Goal: Task Accomplishment & Management: Manage account settings

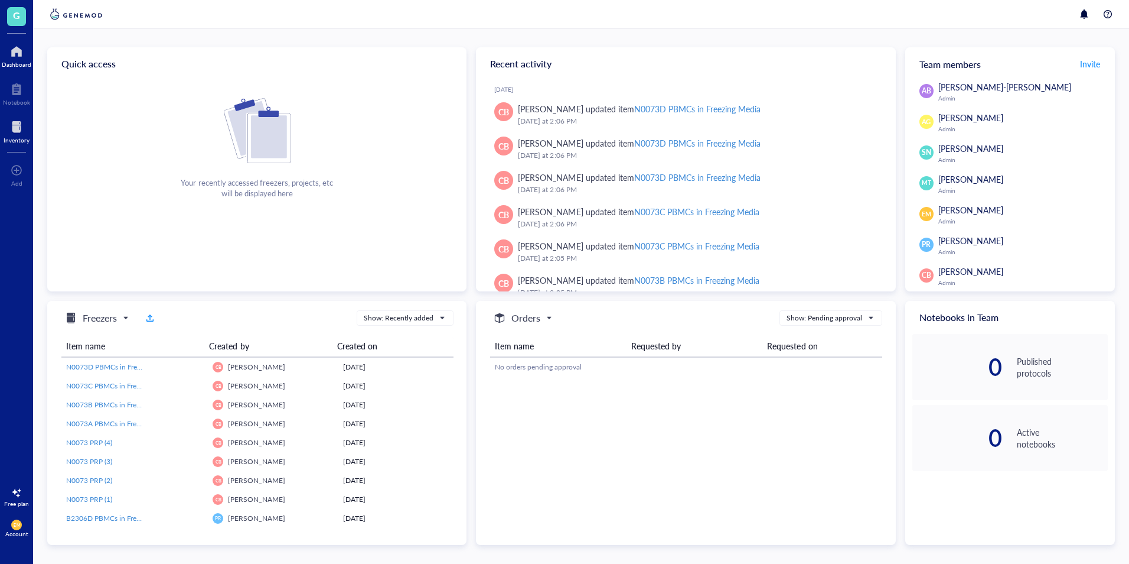
click at [24, 130] on div at bounding box center [17, 127] width 26 height 19
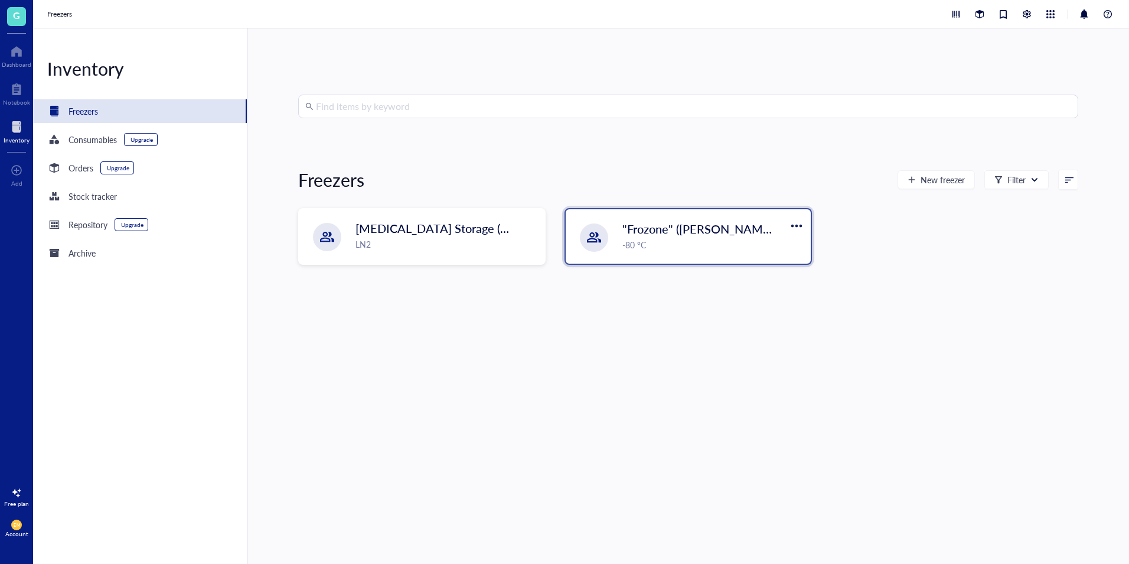
click at [709, 235] on span ""Frozone" ([PERSON_NAME]/[PERSON_NAME])" at bounding box center [750, 228] width 254 height 17
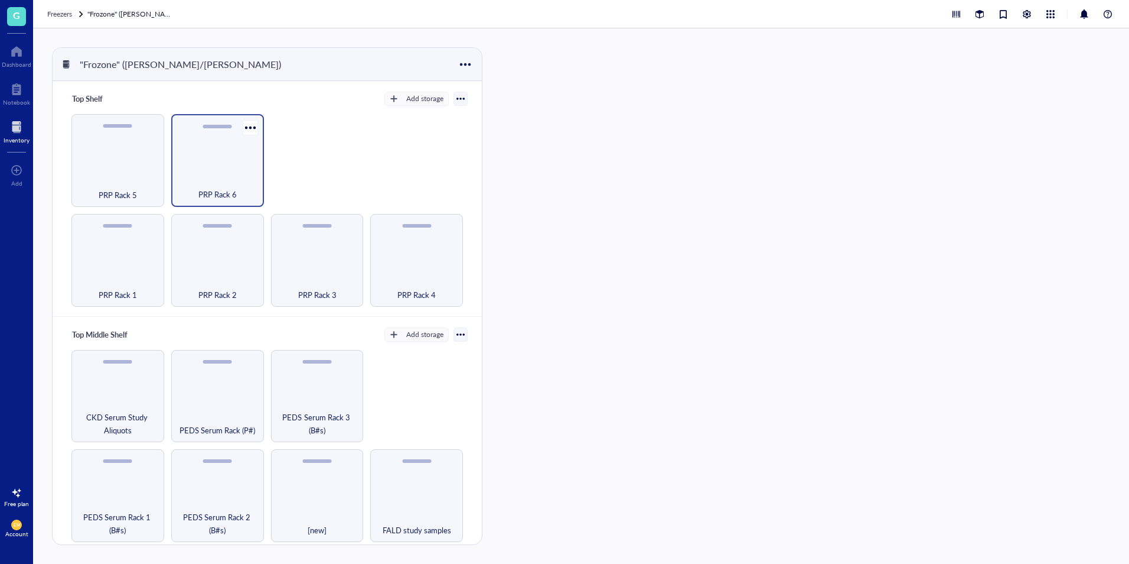
click at [185, 175] on div "PRP Rack 6" at bounding box center [217, 188] width 81 height 26
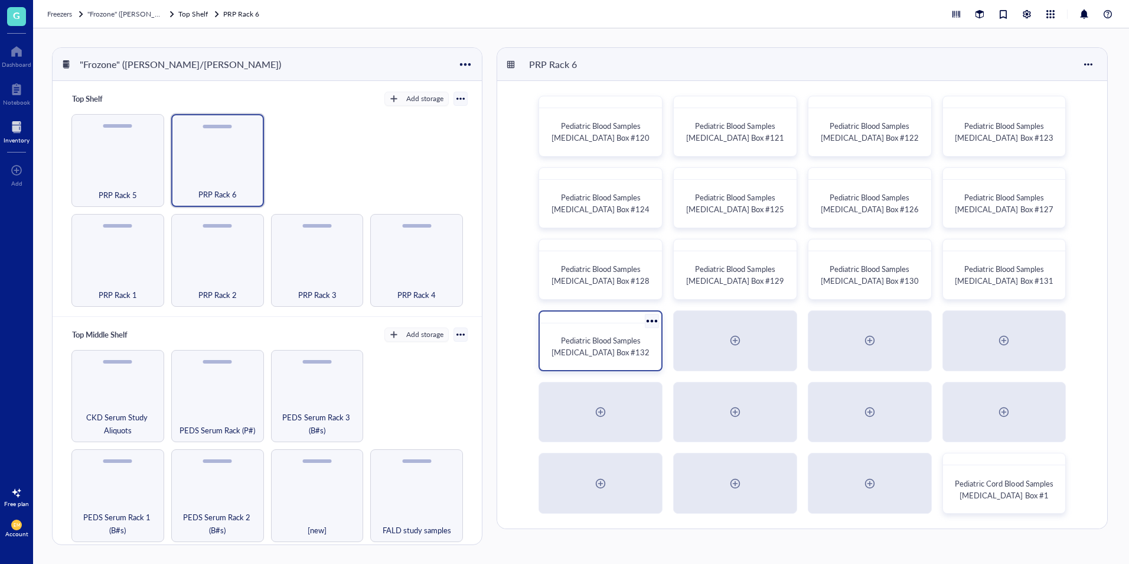
click at [626, 343] on span "Pediatric Blood Samples [MEDICAL_DATA] Box #132" at bounding box center [601, 345] width 98 height 23
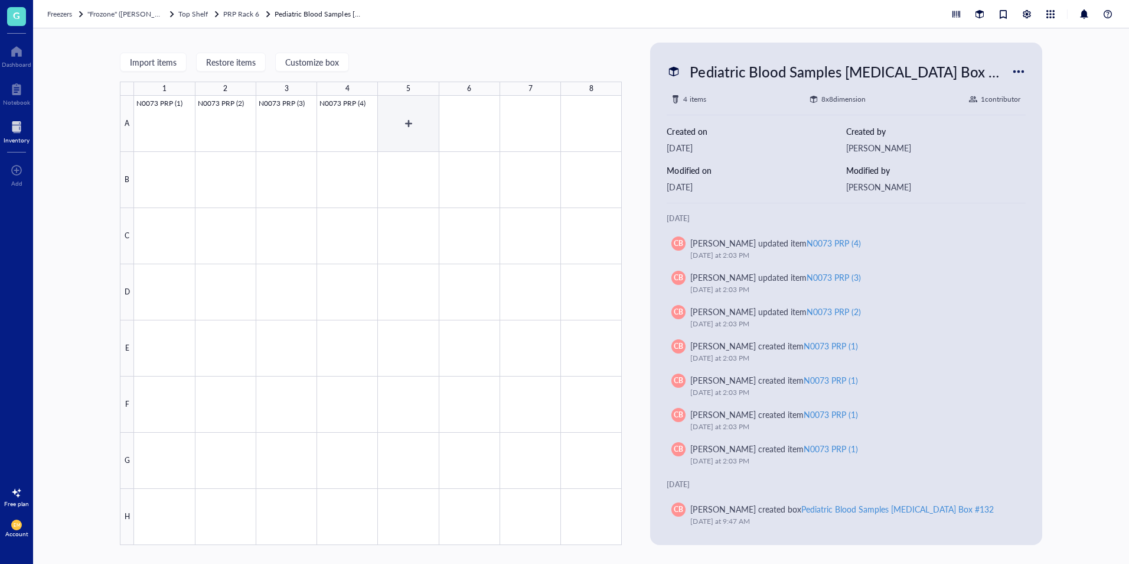
click at [402, 113] on div at bounding box center [378, 320] width 488 height 449
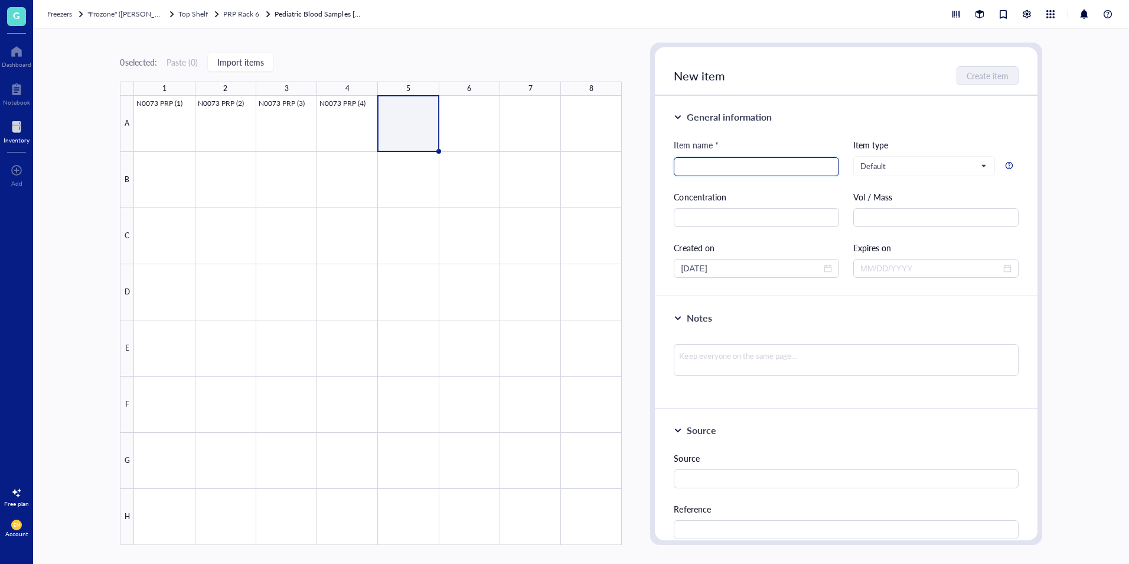
click at [750, 158] on input "search" at bounding box center [756, 167] width 151 height 18
type input "B2308 PRP (1)"
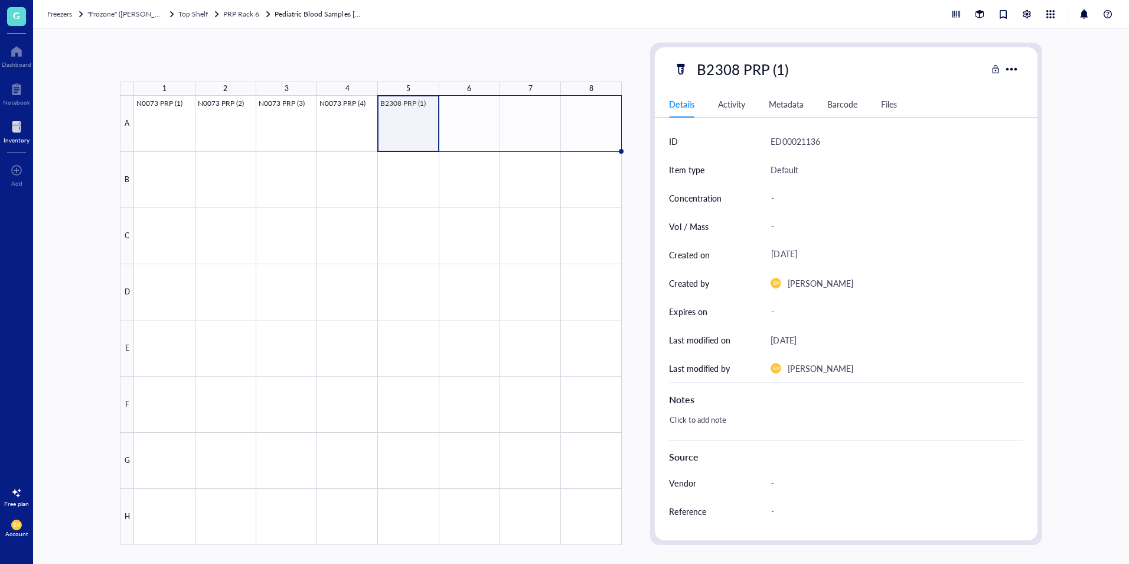
drag, startPoint x: 442, startPoint y: 152, endPoint x: 603, endPoint y: 151, distance: 160.7
click at [0, 0] on div "N0073 PRP (1) N0073 PRP (2) N0073 PRP (3) N0073 PRP (4) B2308 PRP (1)" at bounding box center [0, 0] width 0 height 0
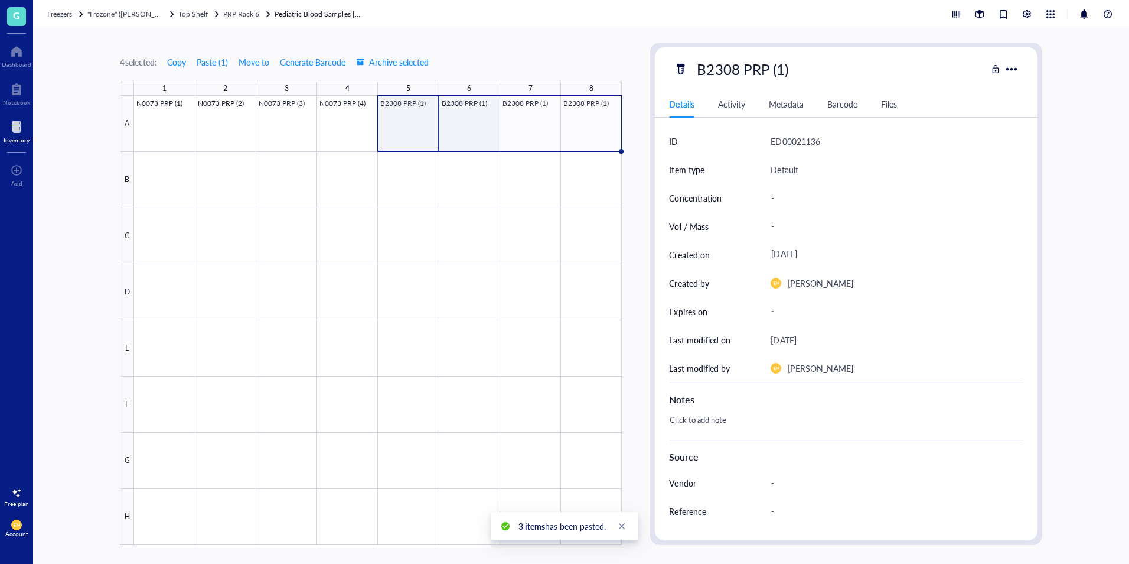
click at [476, 107] on div at bounding box center [378, 320] width 488 height 449
click at [470, 110] on div at bounding box center [378, 320] width 488 height 449
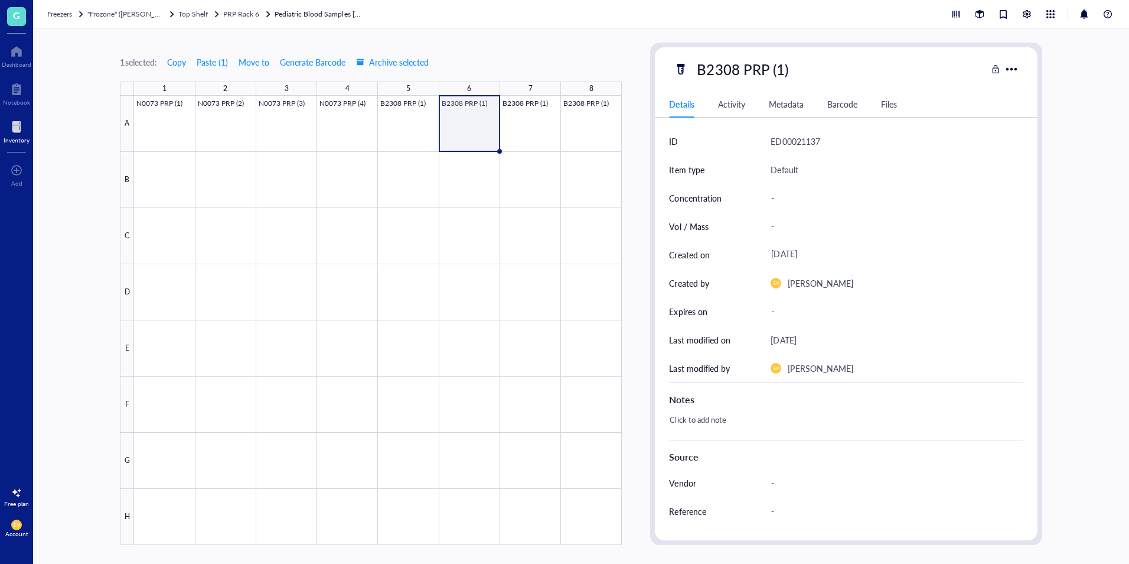
click at [478, 106] on div at bounding box center [378, 320] width 488 height 449
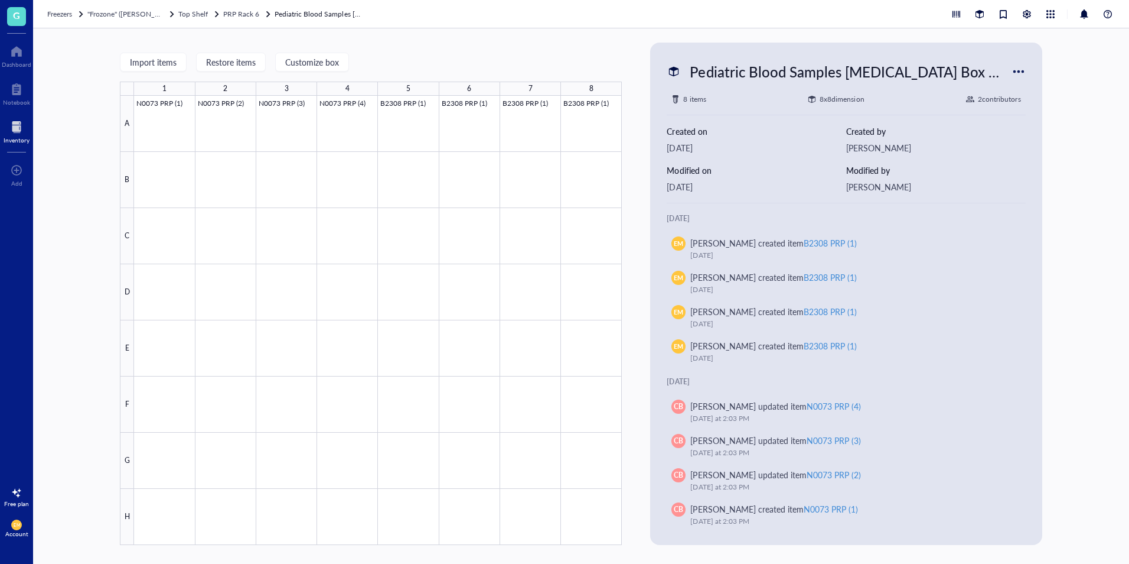
click at [468, 86] on div "6" at bounding box center [469, 89] width 4 height 14
click at [477, 102] on div at bounding box center [378, 320] width 488 height 449
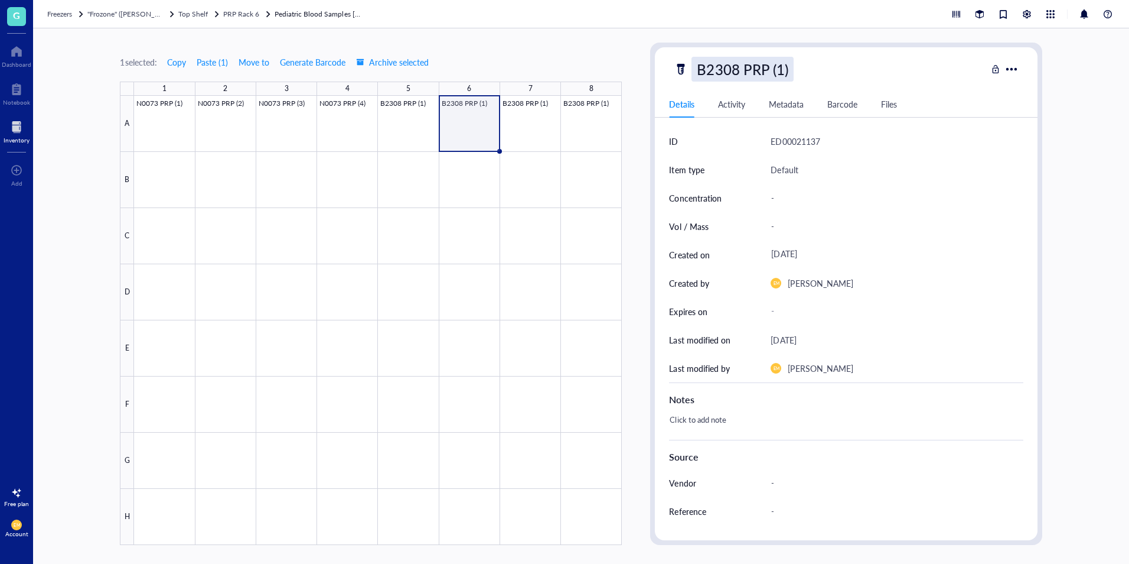
click at [789, 69] on div "B2308 PRP (1)" at bounding box center [743, 69] width 102 height 25
type input "B2308 PRP (2)"
click at [819, 63] on div "B2308 PRP (2)" at bounding box center [830, 69] width 312 height 25
click at [537, 103] on div at bounding box center [378, 320] width 488 height 449
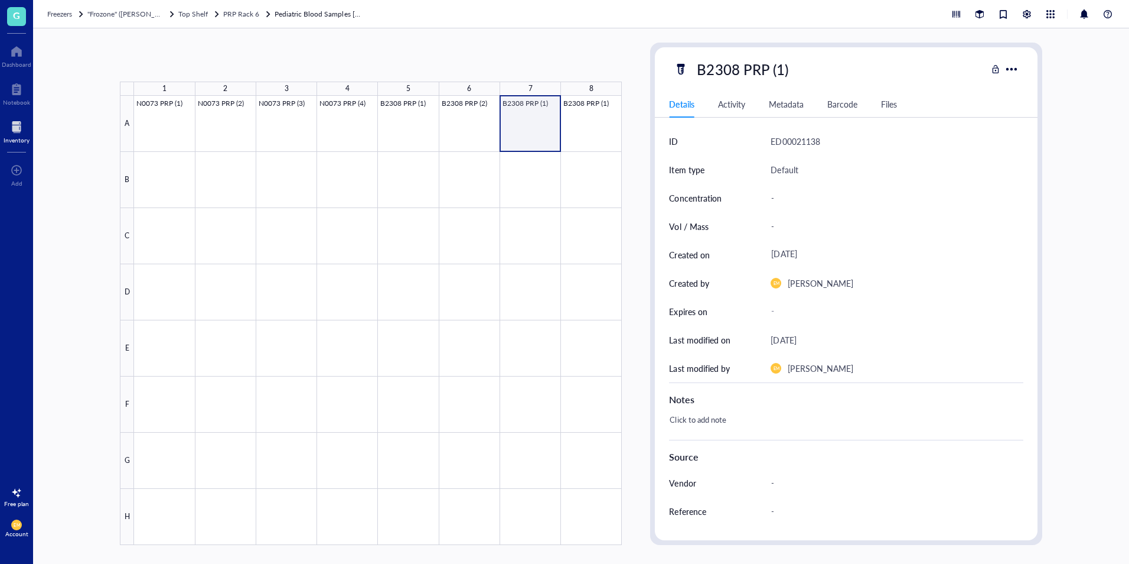
click at [547, 102] on div at bounding box center [378, 320] width 488 height 449
click at [792, 74] on div "B2308 PRP (1)" at bounding box center [743, 69] width 102 height 25
click at [786, 71] on input "B2308 PRP (1)" at bounding box center [754, 69] width 124 height 24
type input "B2308 PRP (3)"
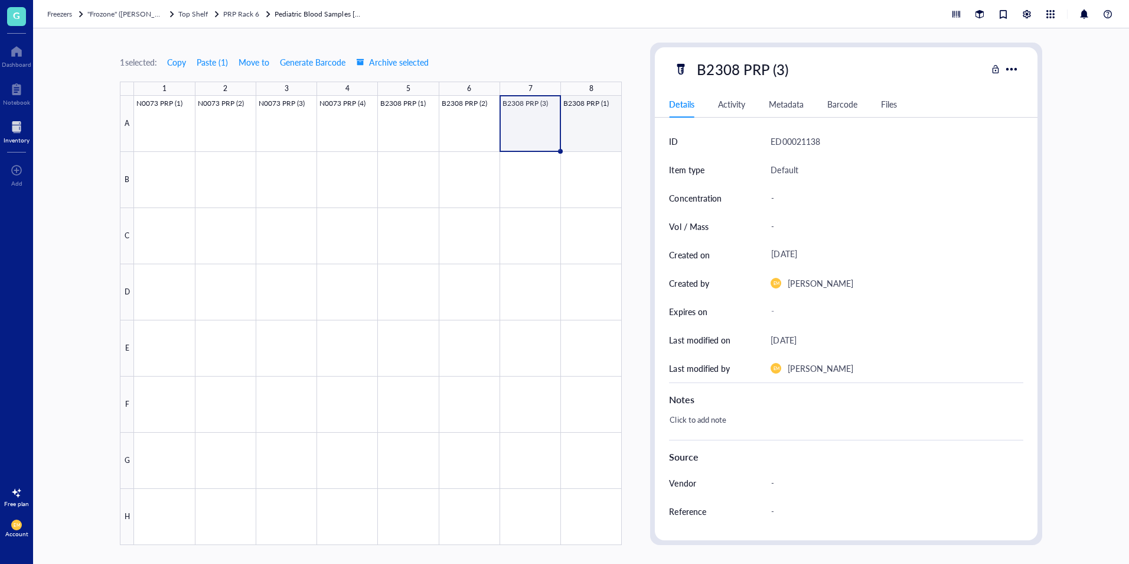
click at [590, 108] on div at bounding box center [378, 320] width 488 height 449
click at [782, 71] on div "B2308 PRP (1)" at bounding box center [743, 69] width 102 height 25
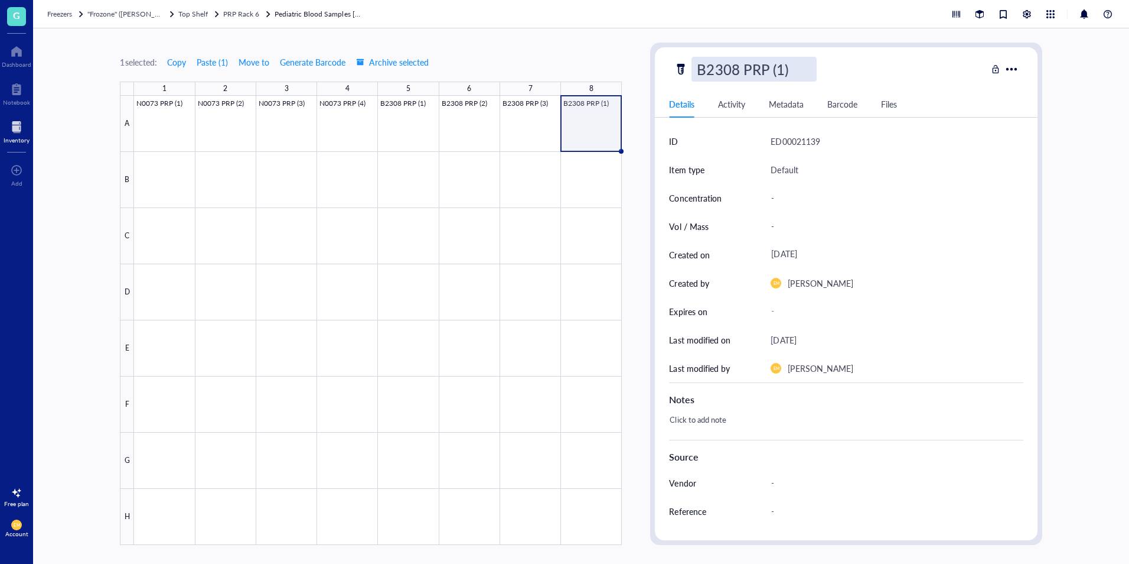
click at [782, 71] on input "B2308 PRP (1)" at bounding box center [754, 69] width 124 height 24
click at [781, 80] on input "B2308 PRP (1)" at bounding box center [754, 69] width 124 height 24
type input "B2308 PRP (5)"
click at [776, 64] on div "B2308 PRP (5)" at bounding box center [743, 69] width 102 height 25
click at [784, 70] on input "B2308 PRP (5)" at bounding box center [754, 69] width 124 height 24
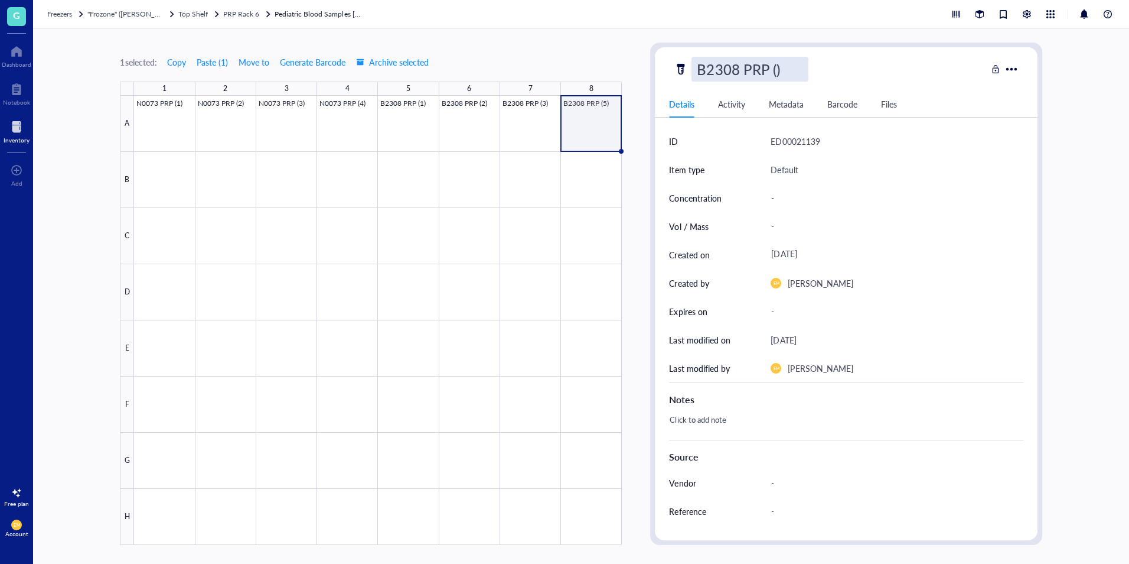
type input "B2308 PRP (4)"
click at [509, 46] on div "1 selected: Copy Paste ( 1 ) Move to Generate Barcode Archive selected 1 2 3 4 …" at bounding box center [371, 294] width 502 height 502
click at [157, 183] on div at bounding box center [378, 320] width 488 height 449
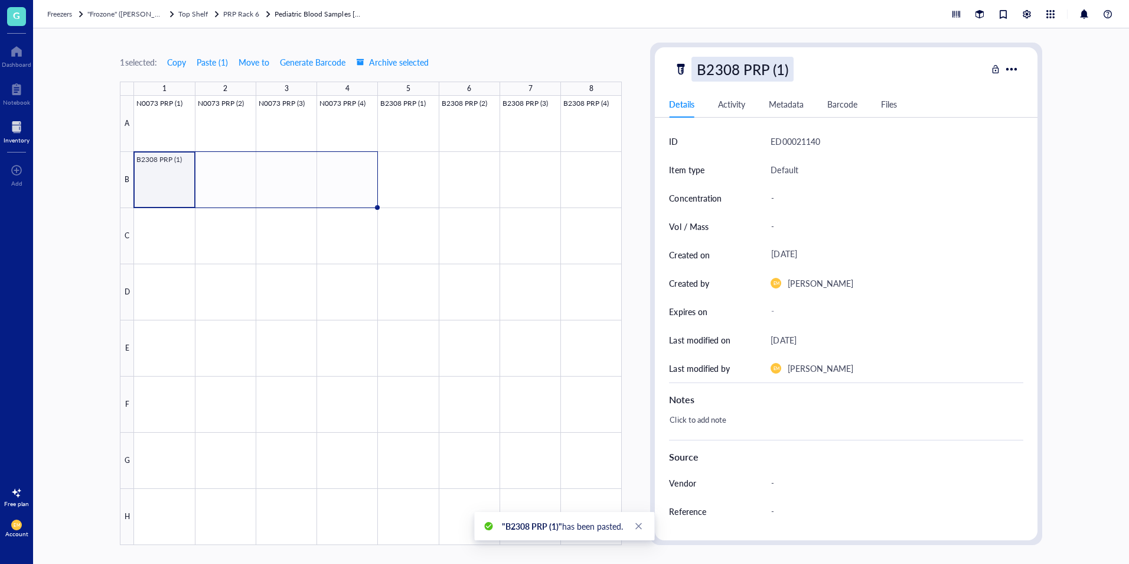
click at [781, 67] on div "B2308 PRP (1)" at bounding box center [743, 69] width 102 height 25
click at [781, 67] on input "B2308 PRP (1)" at bounding box center [754, 69] width 124 height 24
type input "B2308 PRP (5)"
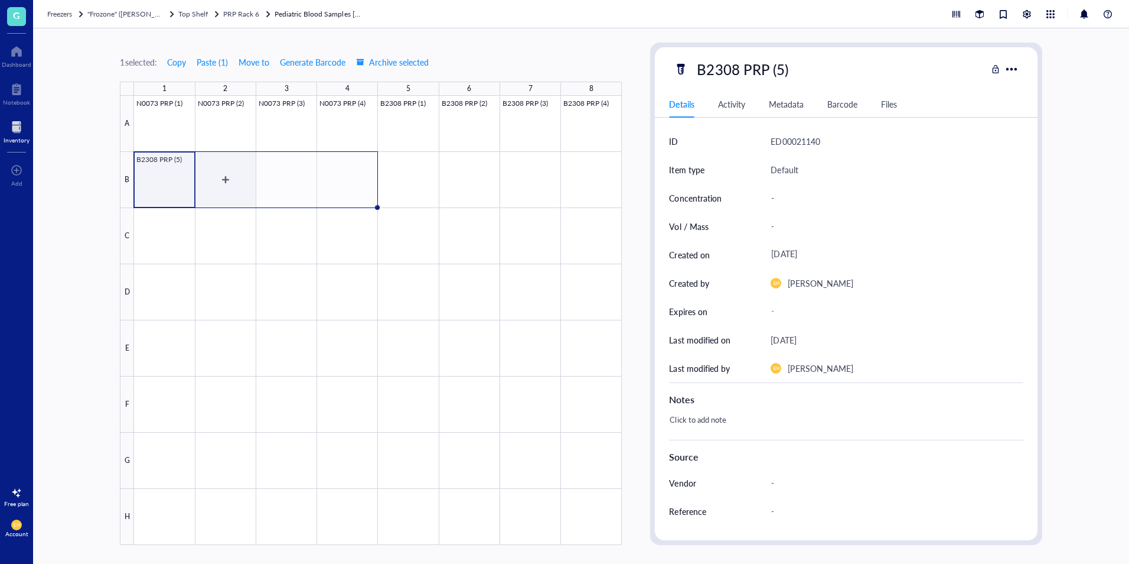
click at [216, 174] on div at bounding box center [378, 320] width 488 height 449
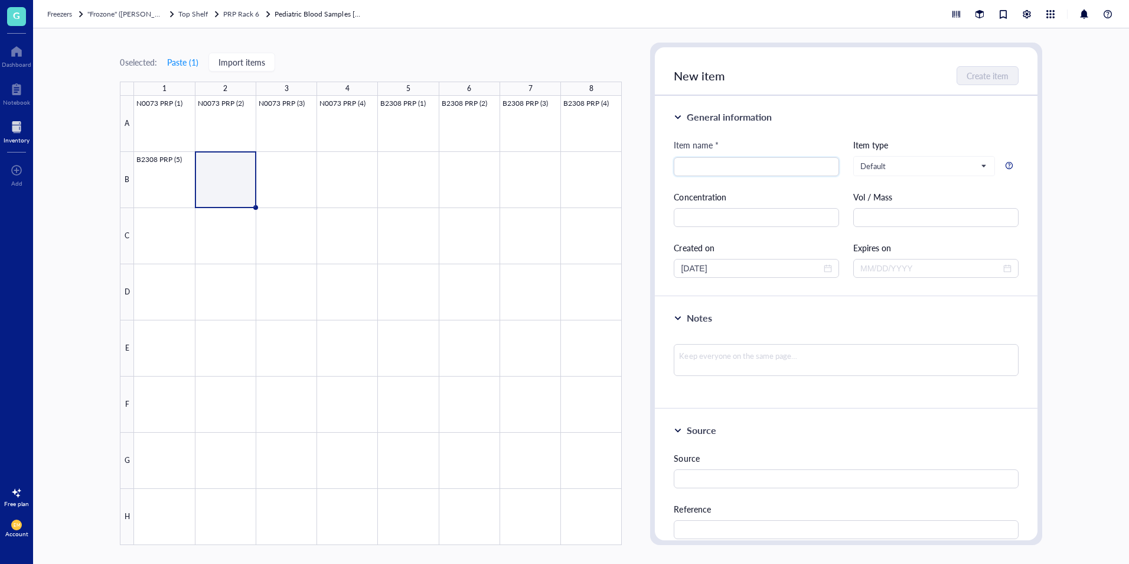
click at [196, 193] on div at bounding box center [378, 320] width 488 height 449
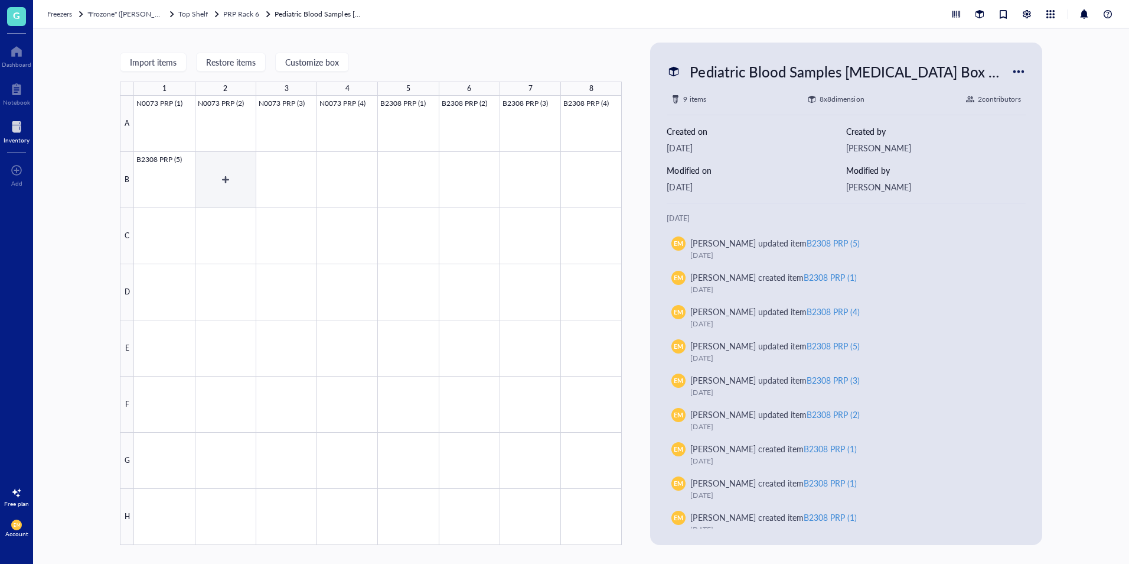
click at [204, 184] on div at bounding box center [378, 320] width 488 height 449
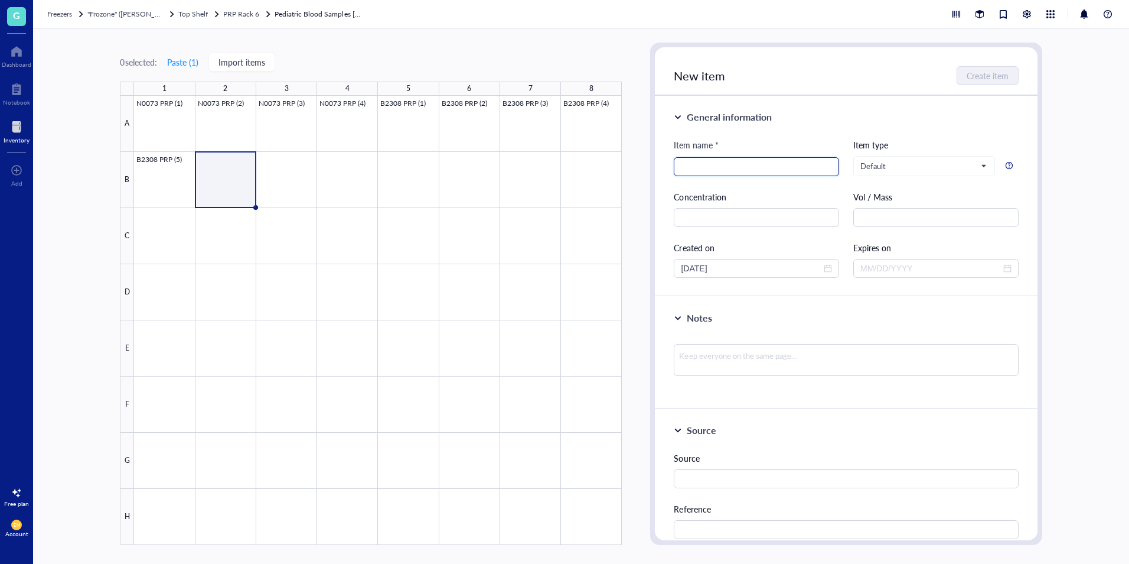
click at [751, 165] on input "search" at bounding box center [756, 167] width 151 height 18
paste input "B2308 PRP (1)"
drag, startPoint x: 705, startPoint y: 166, endPoint x: 723, endPoint y: 224, distance: 61.3
click at [709, 183] on div "Item name * B2308 PRP (1) B2308 PRP (1) Item type Default Concentration Vol / M…" at bounding box center [846, 207] width 344 height 139
type input "B2309 PRP (1)"
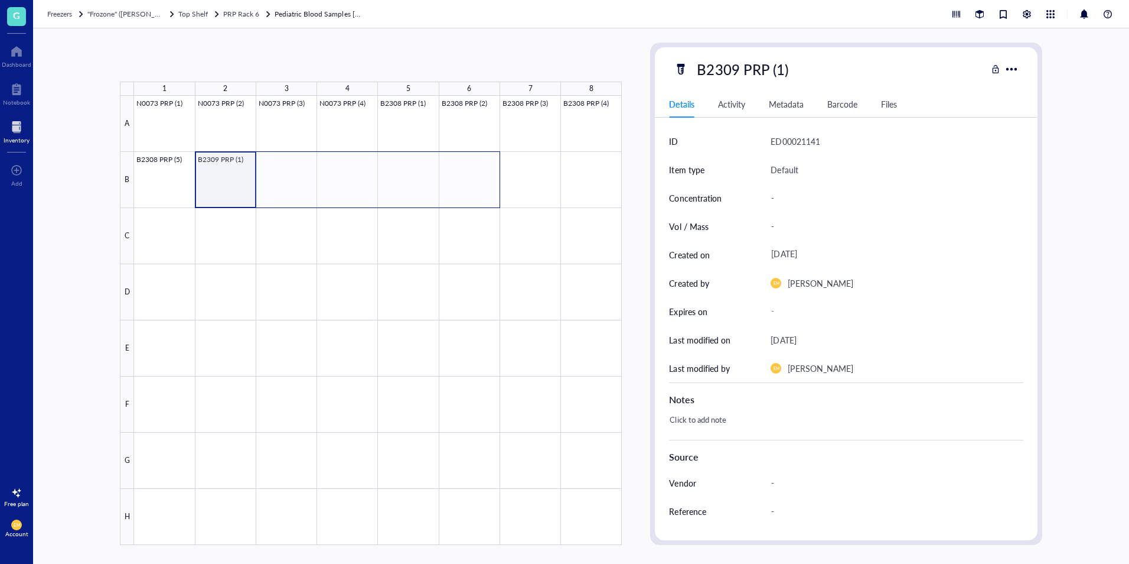
drag, startPoint x: 253, startPoint y: 205, endPoint x: 464, endPoint y: 195, distance: 211.1
click at [464, 195] on div at bounding box center [378, 320] width 488 height 449
click at [0, 0] on div "N0073 PRP (1) N0073 PRP (2) N0073 PRP (3) N0073 PRP (4) B2308 PRP (1) B2308 PRP…" at bounding box center [0, 0] width 0 height 0
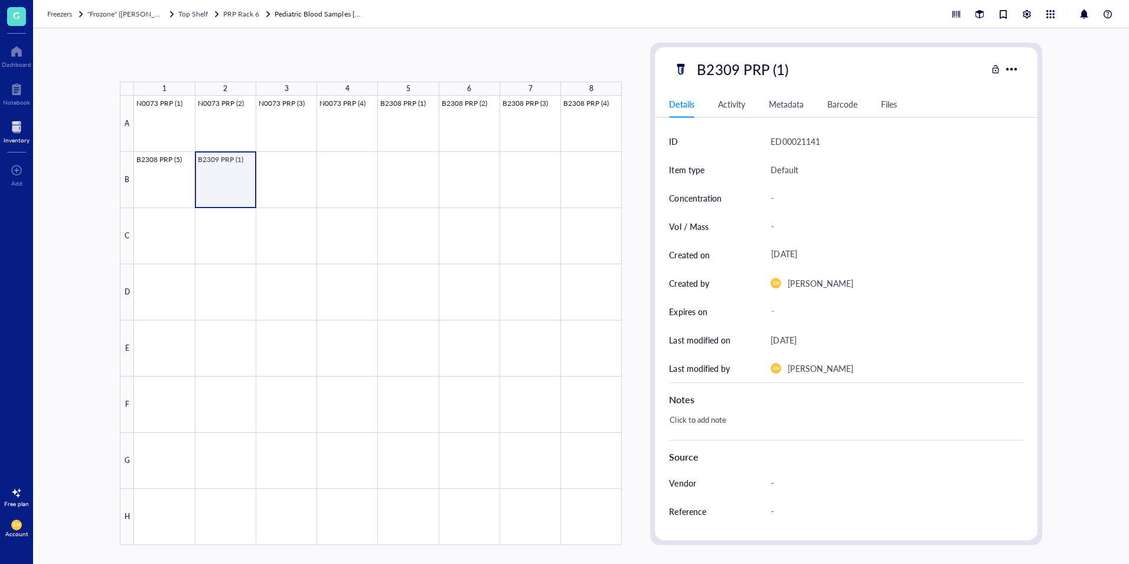
click at [215, 193] on div at bounding box center [378, 320] width 488 height 449
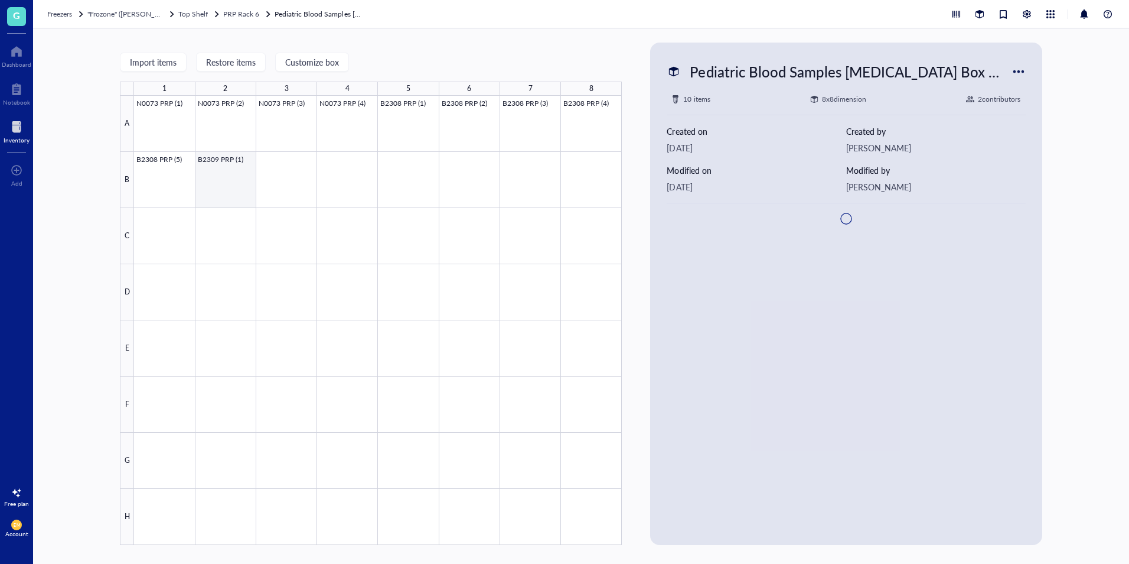
click at [253, 202] on div at bounding box center [378, 320] width 488 height 449
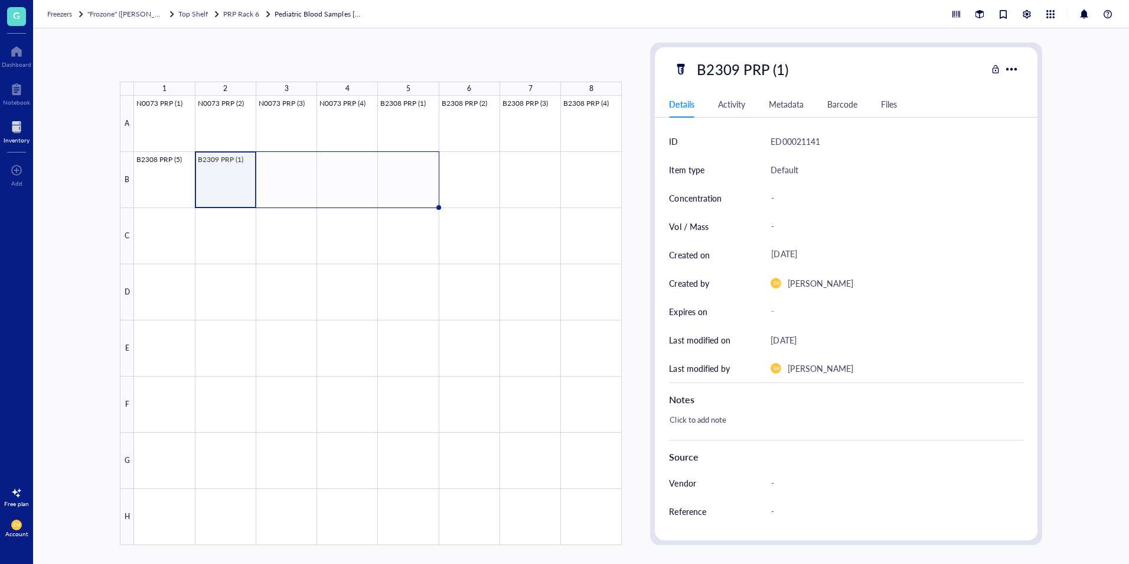
drag, startPoint x: 255, startPoint y: 206, endPoint x: 407, endPoint y: 206, distance: 152.4
click at [0, 0] on div "N0073 PRP (1) N0073 PRP (2) N0073 PRP (3) N0073 PRP (4) B2308 PRP (1) B2308 PRP…" at bounding box center [0, 0] width 0 height 0
drag, startPoint x: 438, startPoint y: 208, endPoint x: 523, endPoint y: 200, distance: 84.9
click at [0, 0] on div "N0073 PRP (1) N0073 PRP (2) N0073 PRP (3) N0073 PRP (4) B2308 PRP (1) B2308 PRP…" at bounding box center [0, 0] width 0 height 0
click at [267, 205] on div at bounding box center [378, 320] width 488 height 449
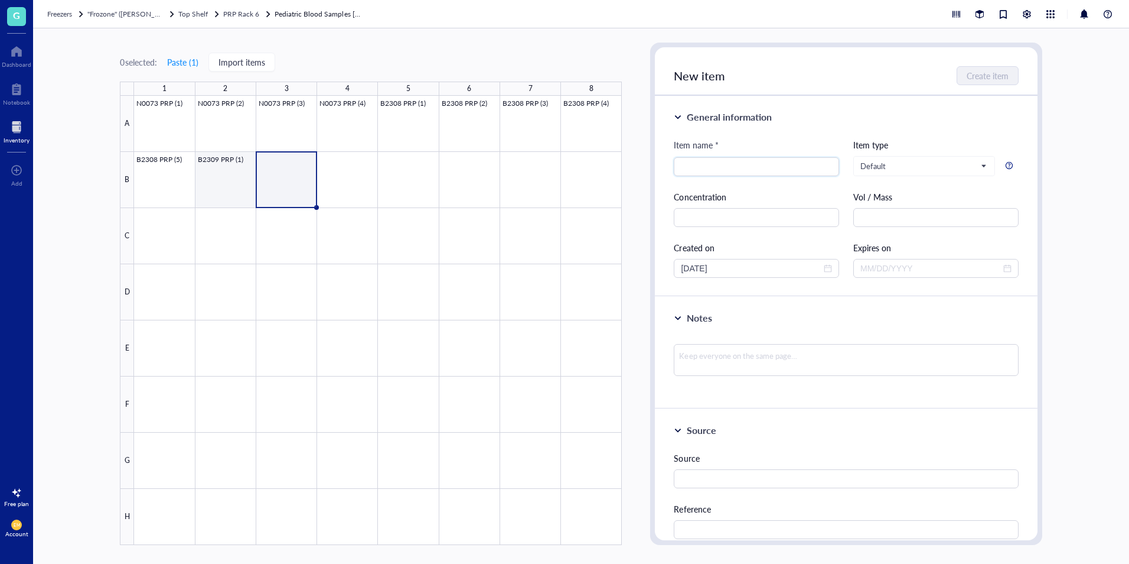
click at [237, 197] on div at bounding box center [378, 320] width 488 height 449
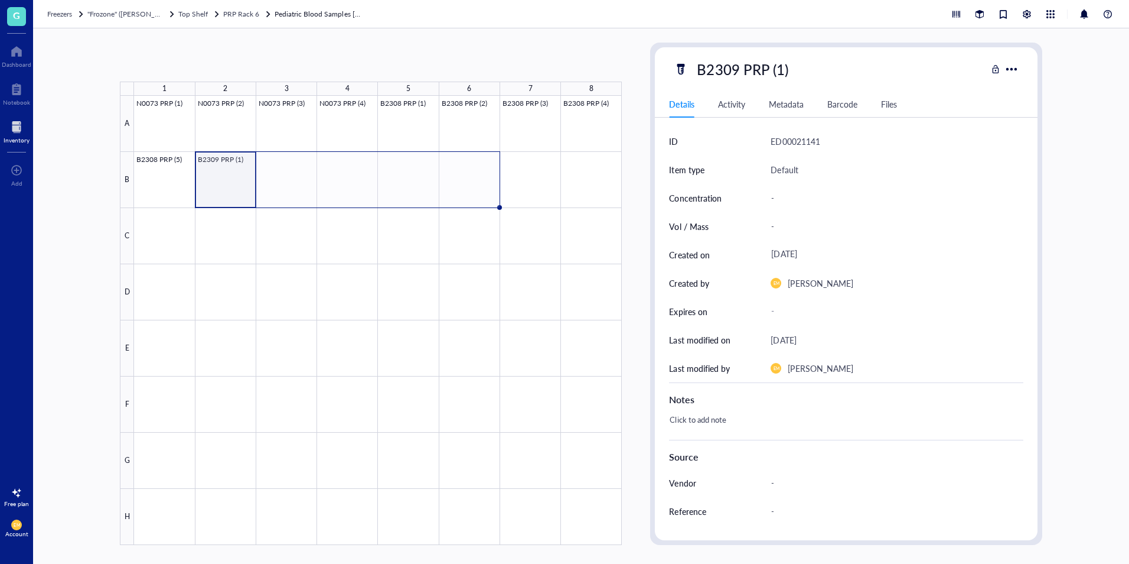
drag, startPoint x: 254, startPoint y: 206, endPoint x: 458, endPoint y: 194, distance: 204.1
click at [0, 0] on div "N0073 PRP (1) N0073 PRP (2) N0073 PRP (3) N0073 PRP (4) B2308 PRP (1) B2308 PRP…" at bounding box center [0, 0] width 0 height 0
click at [207, 191] on div at bounding box center [378, 320] width 488 height 449
drag, startPoint x: 218, startPoint y: 184, endPoint x: 452, endPoint y: 187, distance: 234.5
click at [452, 187] on div at bounding box center [378, 320] width 488 height 449
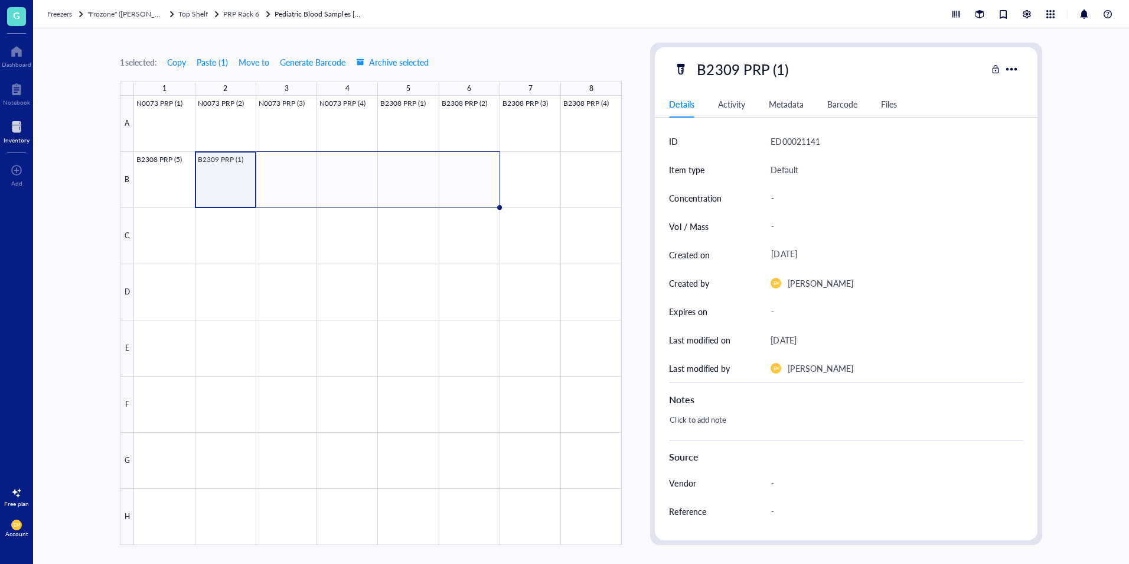
click at [235, 179] on div at bounding box center [378, 320] width 488 height 449
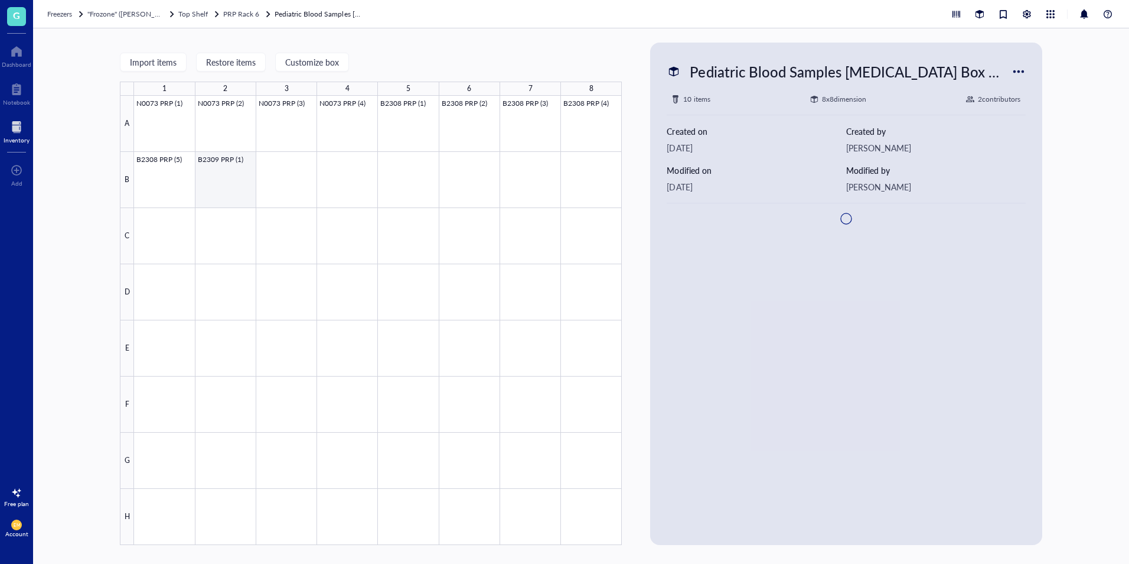
click at [240, 178] on div at bounding box center [378, 320] width 488 height 449
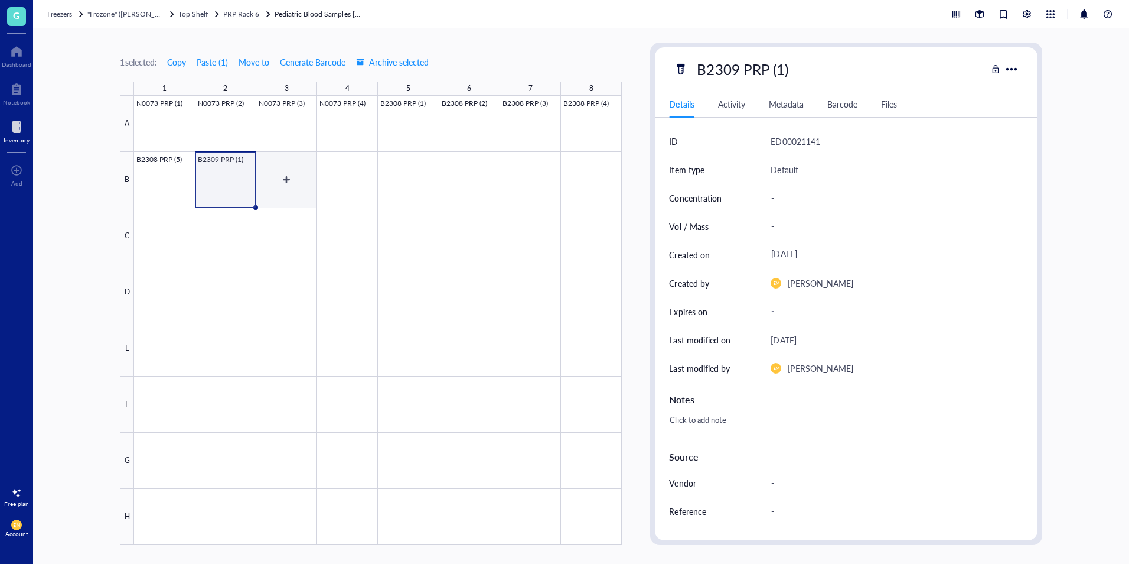
click at [294, 172] on div at bounding box center [378, 320] width 488 height 449
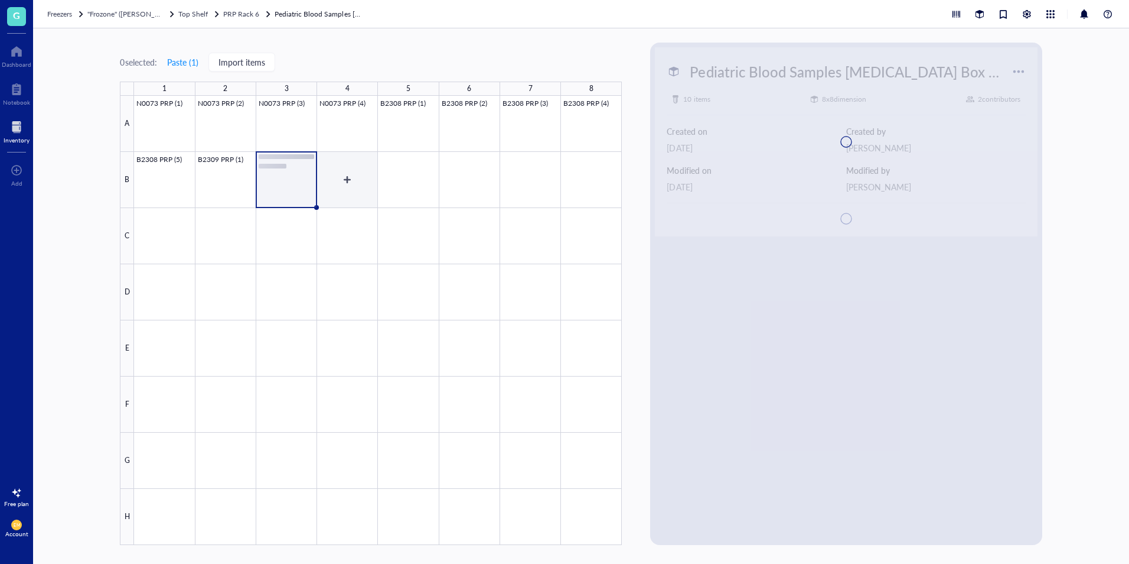
click at [349, 177] on div at bounding box center [378, 320] width 488 height 449
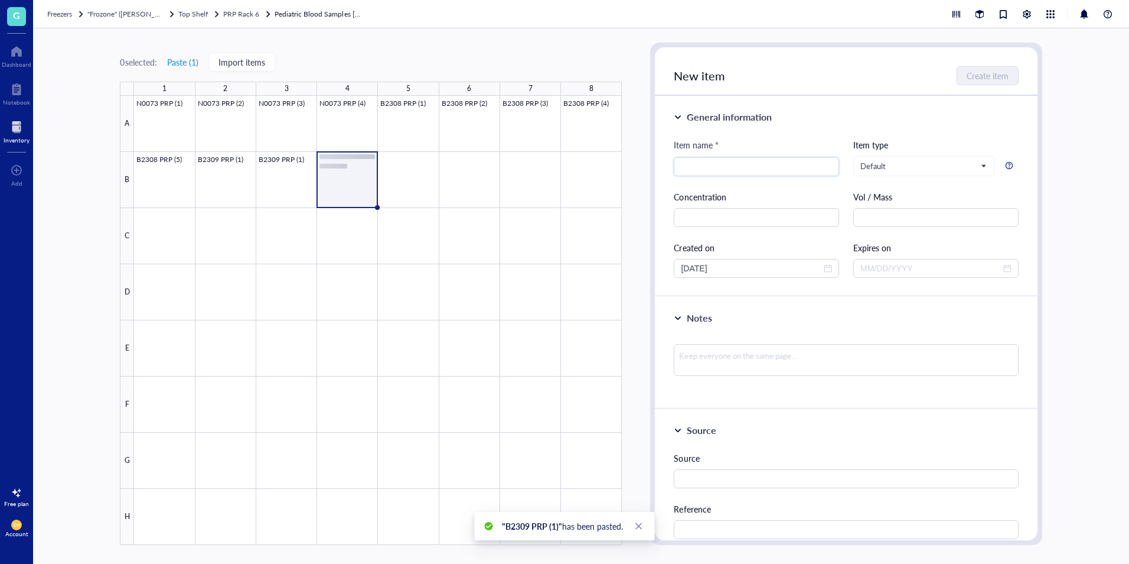
click at [397, 181] on div at bounding box center [378, 320] width 488 height 449
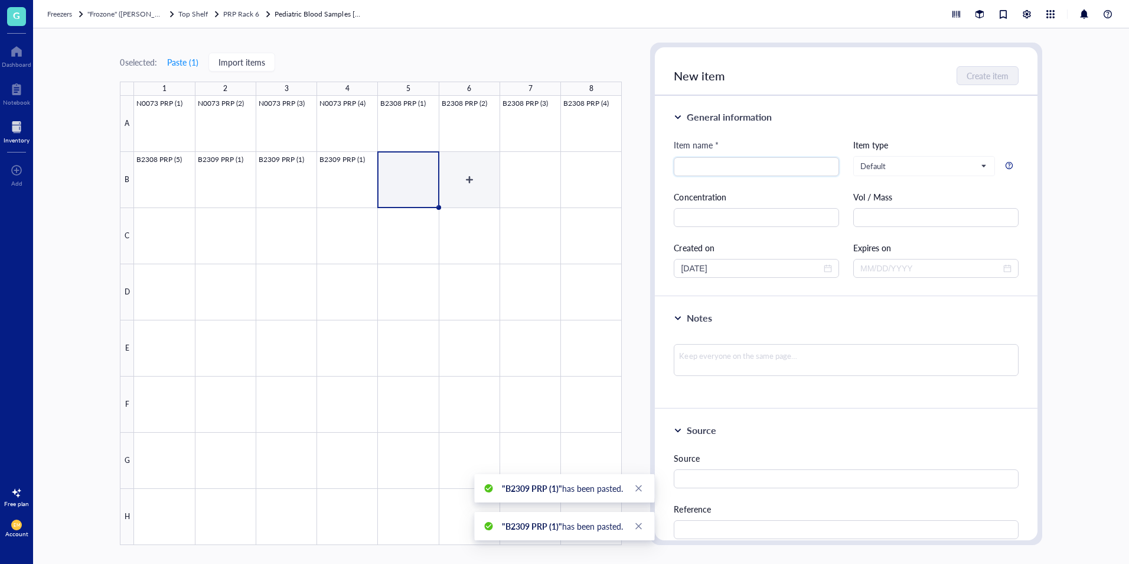
click at [476, 175] on div at bounding box center [378, 320] width 488 height 449
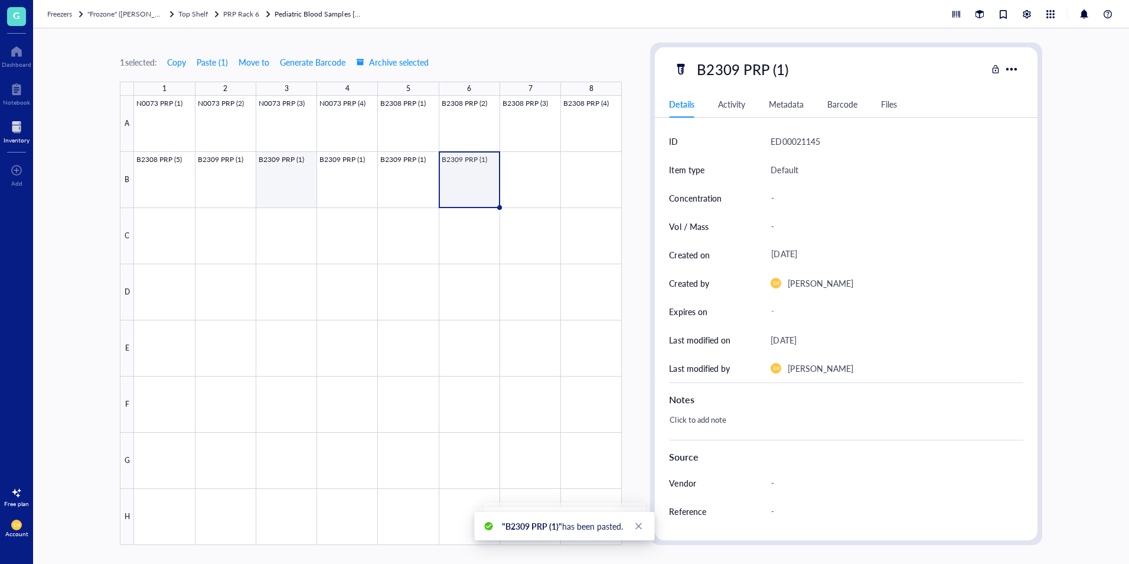
click at [305, 186] on div at bounding box center [378, 320] width 488 height 449
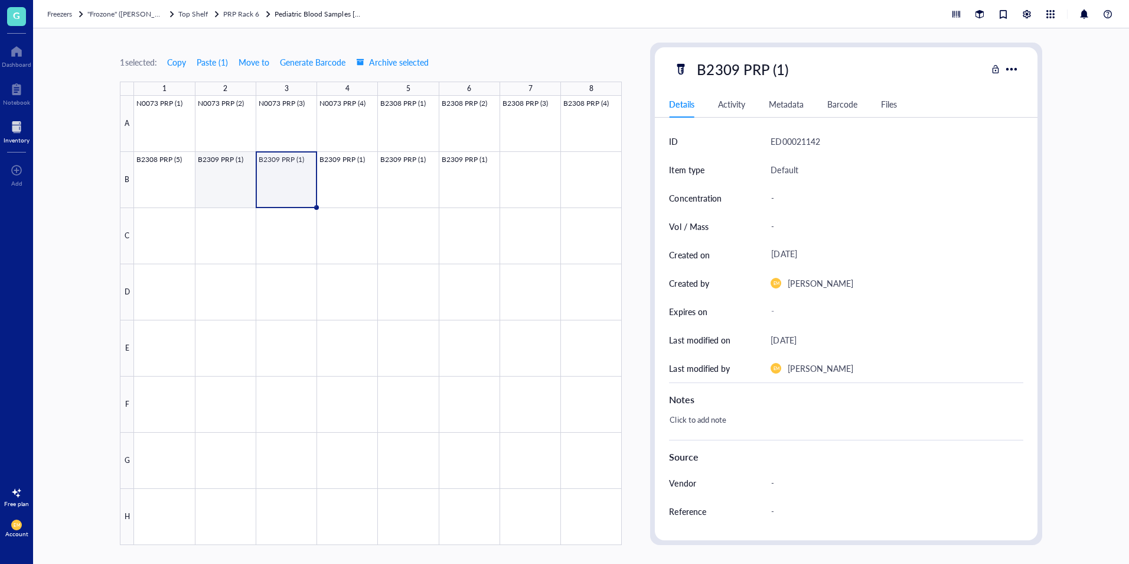
click at [236, 188] on div at bounding box center [378, 320] width 488 height 449
click at [300, 196] on div at bounding box center [378, 320] width 488 height 449
click at [780, 71] on div "B2309 PRP (1)" at bounding box center [743, 69] width 102 height 25
click at [780, 71] on input "B2309 PRP (1)" at bounding box center [754, 69] width 124 height 24
click at [781, 71] on input "B2309 PRP (1)" at bounding box center [754, 69] width 124 height 24
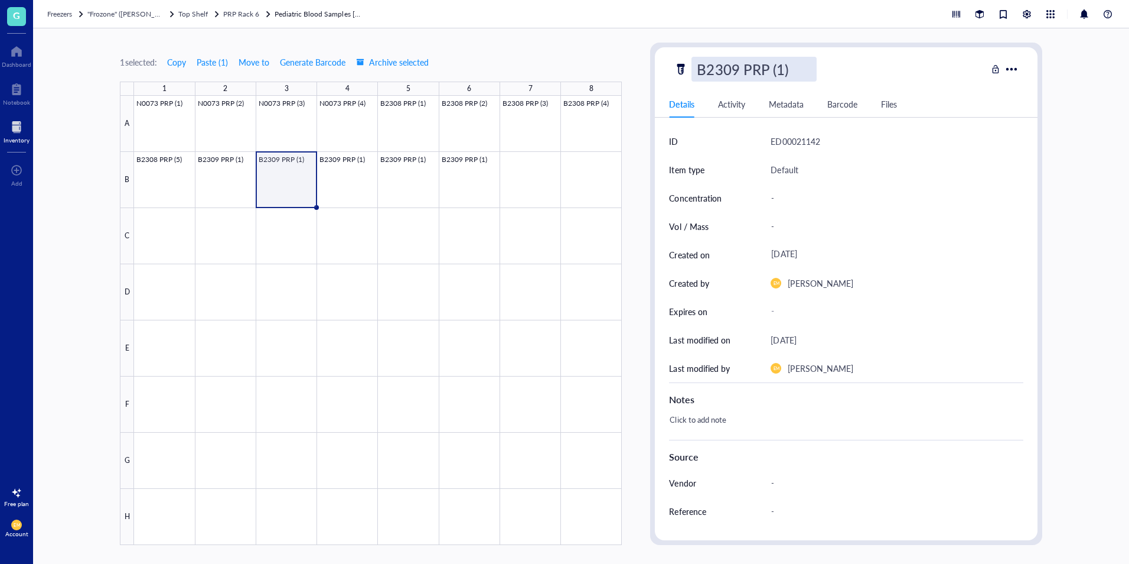
click at [781, 74] on input "B2309 PRP (1)" at bounding box center [754, 69] width 124 height 24
type input "B2309 PRP (2)"
click at [350, 182] on div at bounding box center [378, 320] width 488 height 449
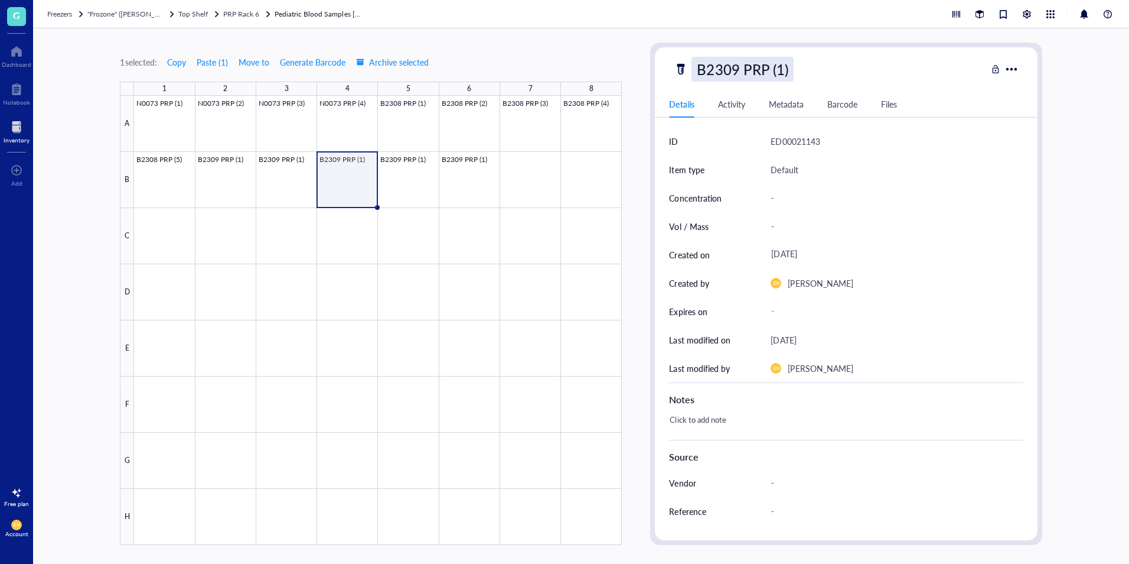
click at [778, 71] on div "B2309 PRP (1)" at bounding box center [743, 69] width 102 height 25
click at [778, 71] on input "B2309 PRP (2)" at bounding box center [754, 69] width 124 height 24
click at [782, 73] on input "B2309 PRP (2)" at bounding box center [754, 69] width 124 height 24
type input "B2309 PRP (3)"
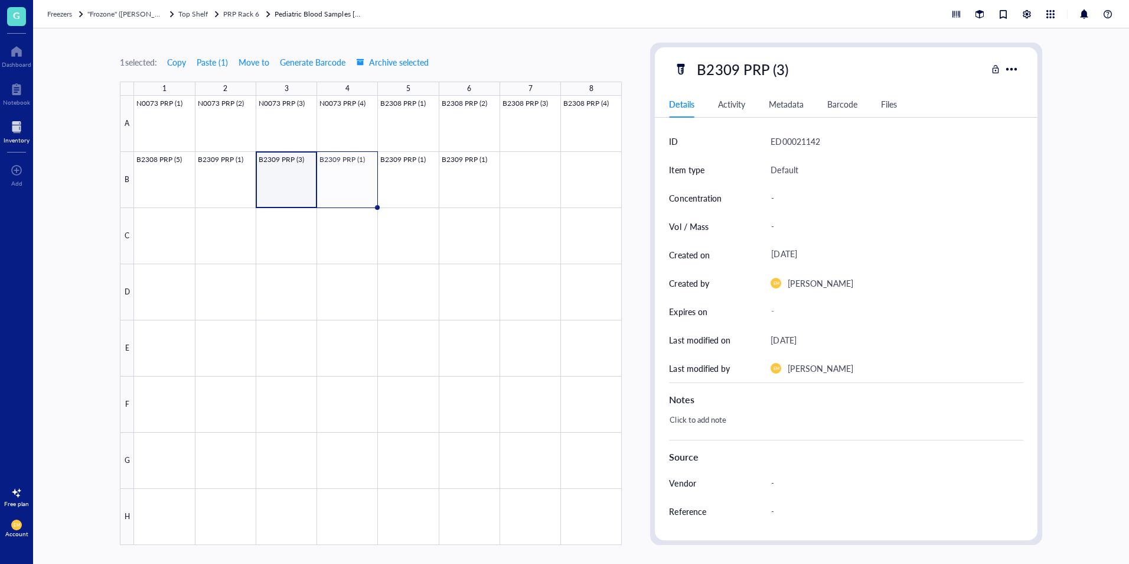
click at [298, 177] on div at bounding box center [378, 320] width 488 height 449
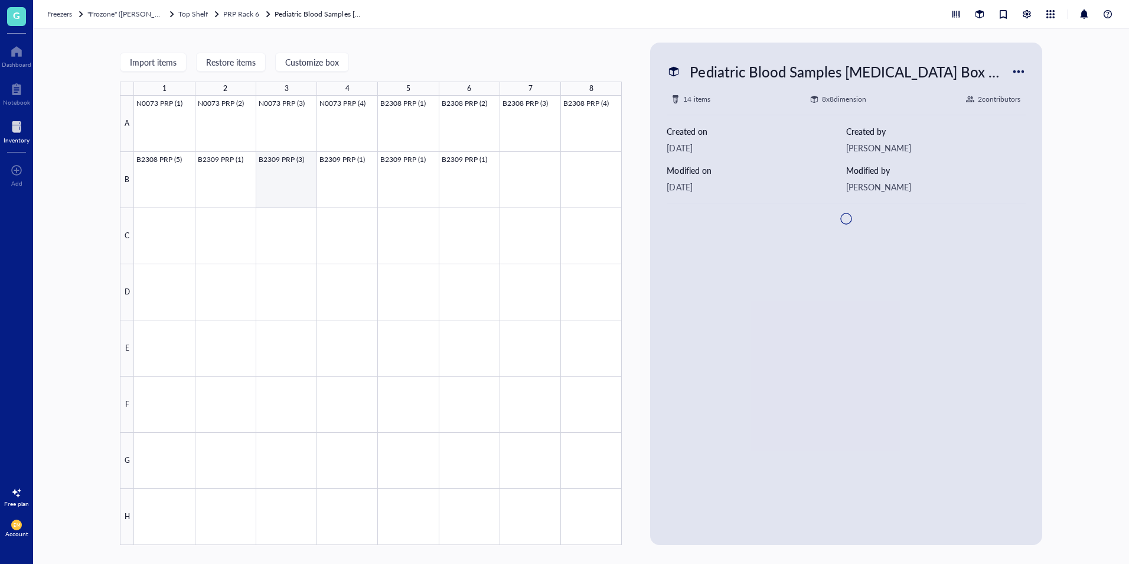
click at [273, 197] on div at bounding box center [378, 320] width 488 height 449
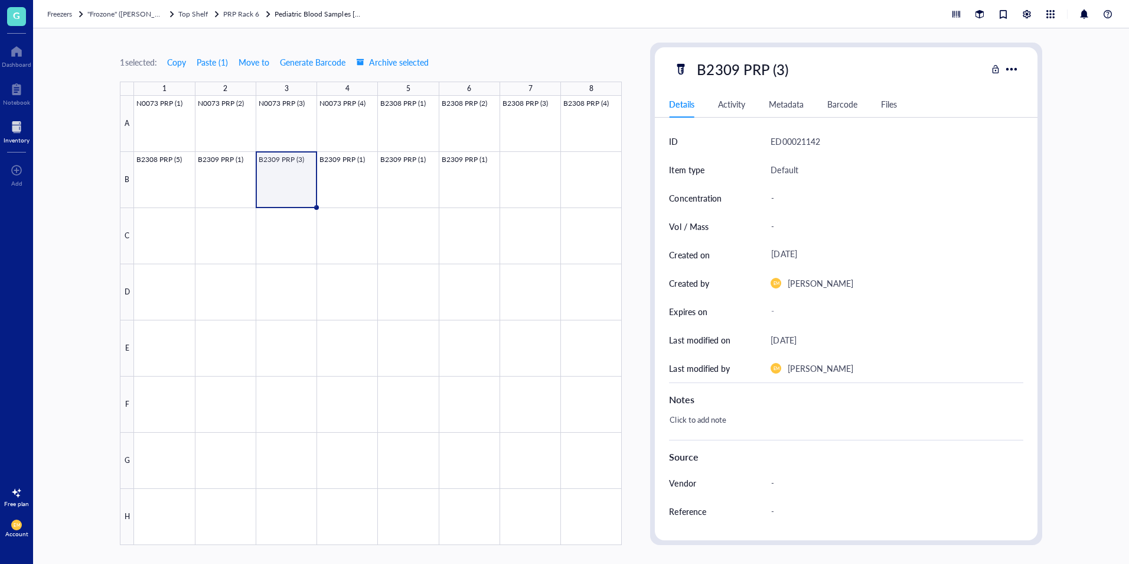
click at [273, 197] on div at bounding box center [378, 320] width 488 height 449
click at [779, 68] on div "B2309 PRP (3)" at bounding box center [743, 69] width 102 height 25
click at [779, 68] on input "B2309 PRP (3)" at bounding box center [754, 69] width 124 height 24
click at [783, 71] on input "B2309 PRP (3)" at bounding box center [754, 69] width 124 height 24
type input "B2309 PRP (2)"
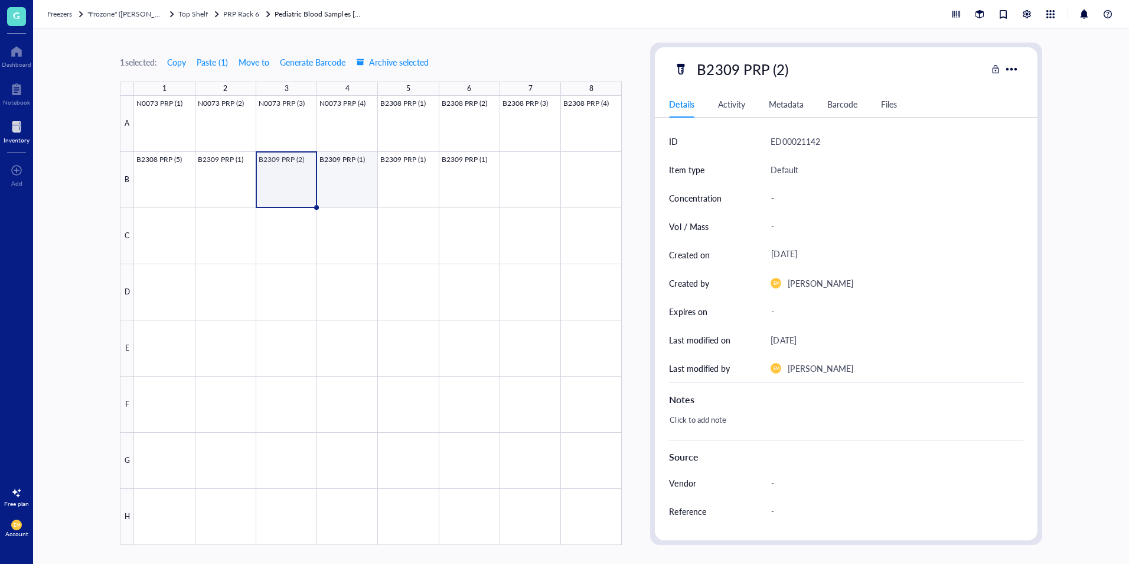
click at [366, 180] on div at bounding box center [378, 320] width 488 height 449
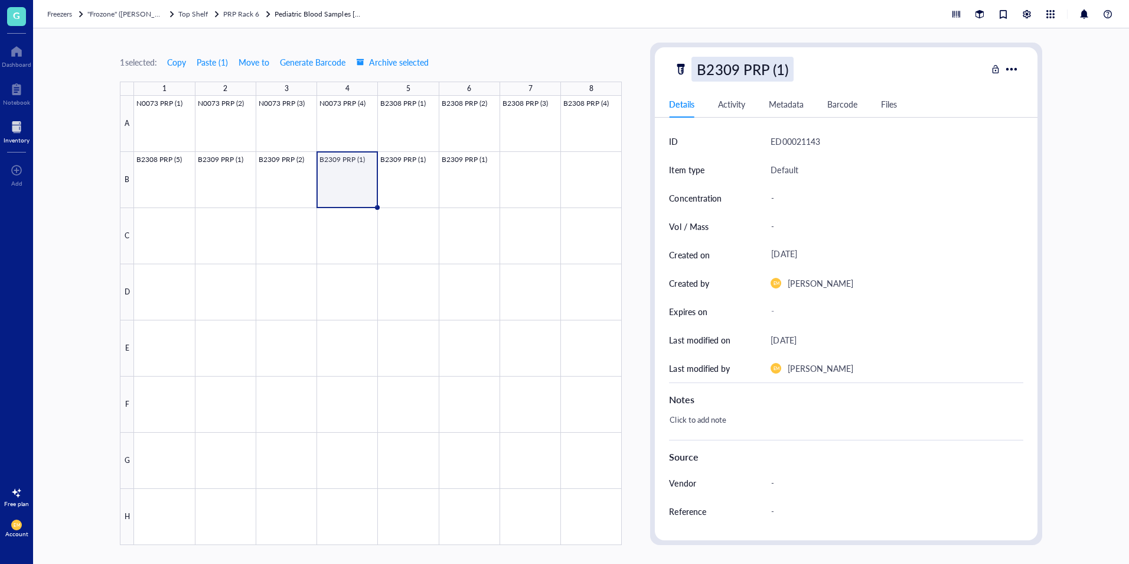
click at [787, 68] on div "B2309 PRP (1)" at bounding box center [743, 69] width 102 height 25
click at [787, 68] on input "B2309 PRP (1)" at bounding box center [754, 69] width 124 height 24
click at [785, 67] on input "B2309 PRP (1)" at bounding box center [754, 69] width 124 height 24
type input "B2309 PRP (3)"
click at [419, 186] on div at bounding box center [378, 320] width 488 height 449
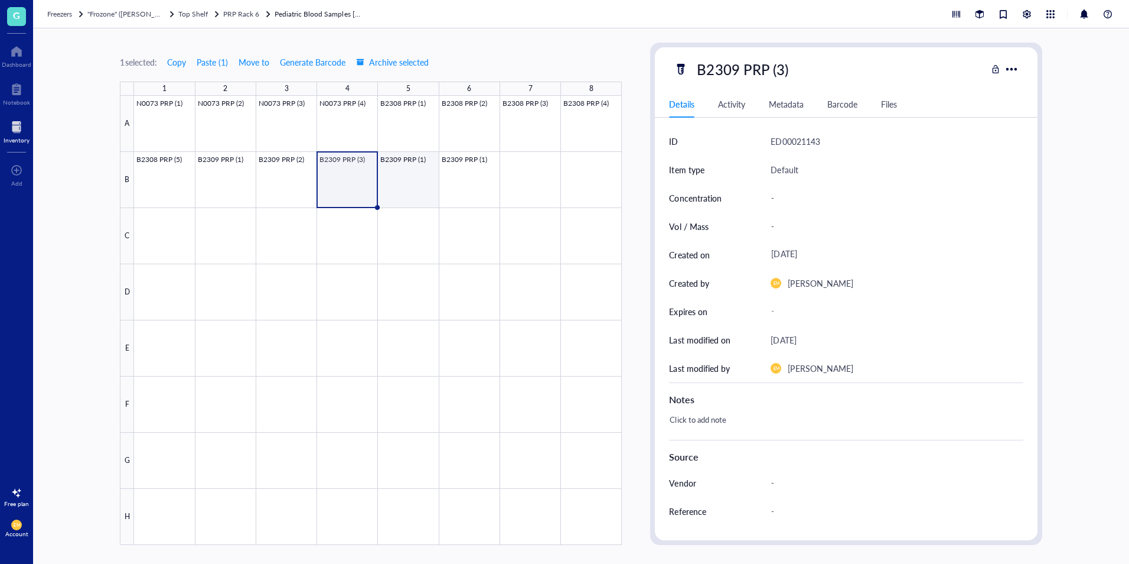
click at [419, 186] on div at bounding box center [378, 320] width 488 height 449
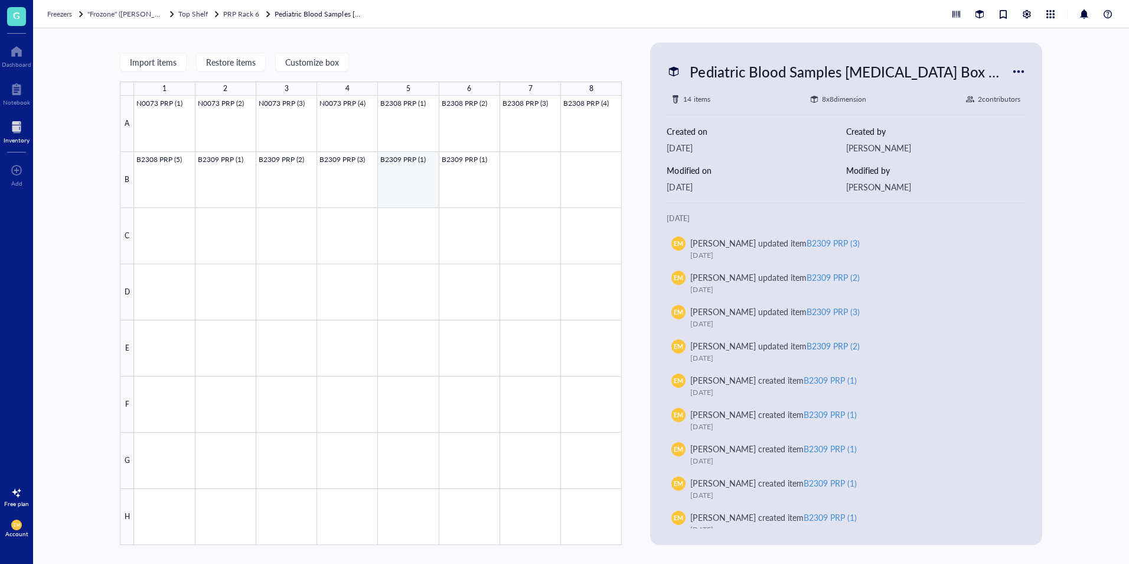
click at [418, 162] on div at bounding box center [378, 320] width 488 height 449
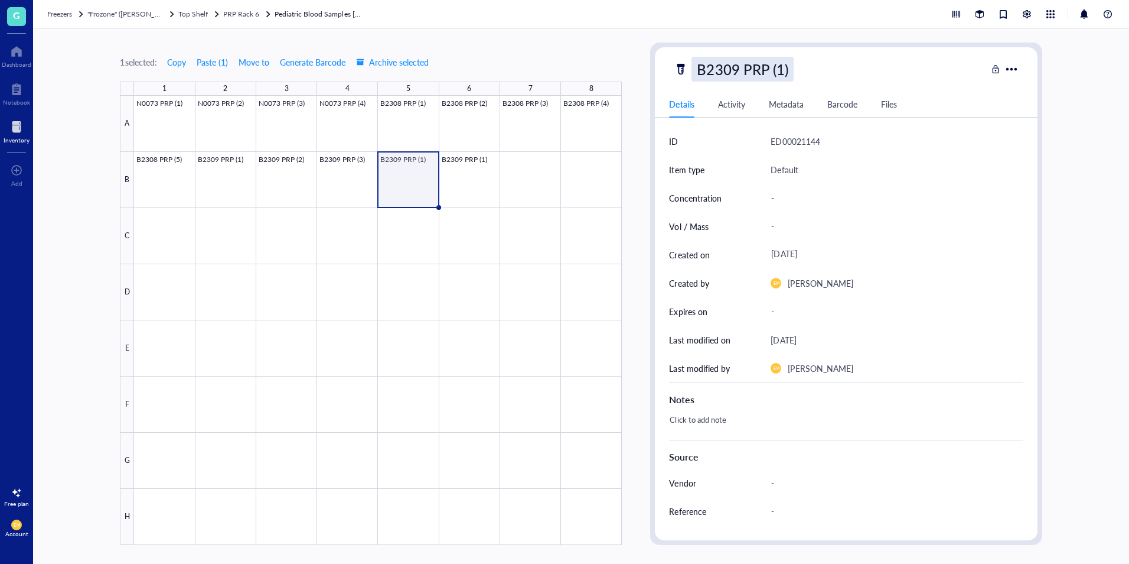
click at [786, 67] on div "B2309 PRP (1)" at bounding box center [743, 69] width 102 height 25
click at [786, 67] on input "B2309 PRP (1)" at bounding box center [754, 69] width 124 height 24
click at [781, 66] on input "B2309 PRP (1)" at bounding box center [754, 69] width 124 height 24
type input "B2309 PRP (4)"
click at [481, 183] on div at bounding box center [378, 320] width 488 height 449
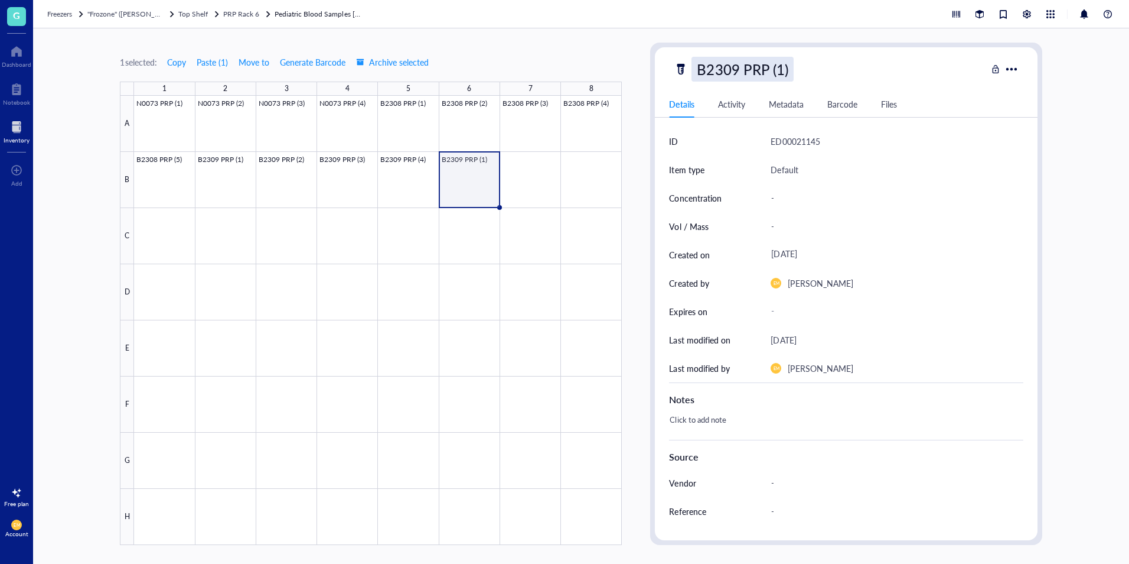
click at [783, 68] on div "B2309 PRP (1)" at bounding box center [743, 69] width 102 height 25
click at [783, 68] on input "B2309 PRP (1)" at bounding box center [754, 69] width 124 height 24
click at [779, 61] on input "B2309 PRP (1)" at bounding box center [754, 69] width 124 height 24
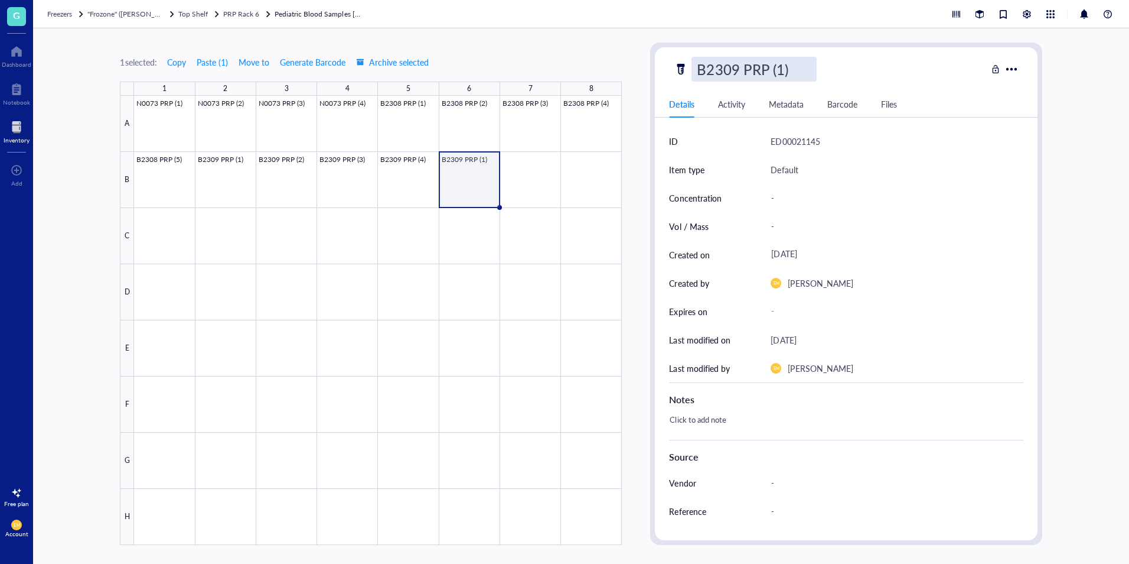
click at [788, 74] on input "B2309 PRP (1)" at bounding box center [754, 69] width 124 height 24
click at [784, 71] on input "B2309 PRP (1)" at bounding box center [754, 69] width 124 height 24
type input "B2309 PRP (5)"
click at [637, 61] on div "1 selected: Copy Paste ( 1 ) Move to Generate Barcode Archive selected 1 2 3 4 …" at bounding box center [581, 295] width 1096 height 535
click at [79, 253] on div "1 selected: Copy Paste ( 1 ) Move to Generate Barcode Archive selected 1 2 3 4 …" at bounding box center [581, 295] width 1096 height 535
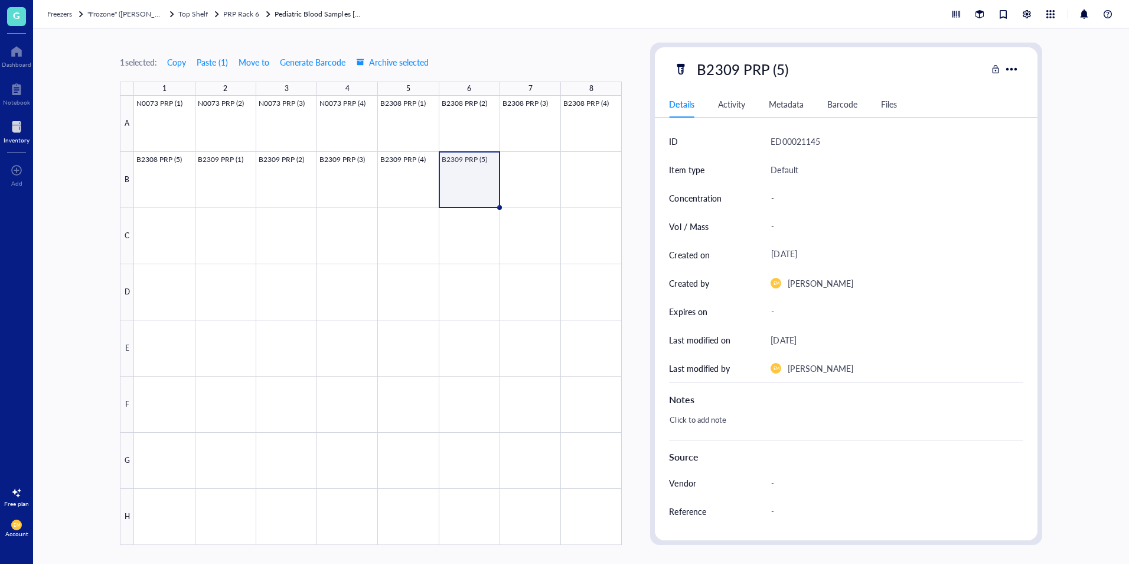
click at [27, 124] on div at bounding box center [17, 127] width 26 height 19
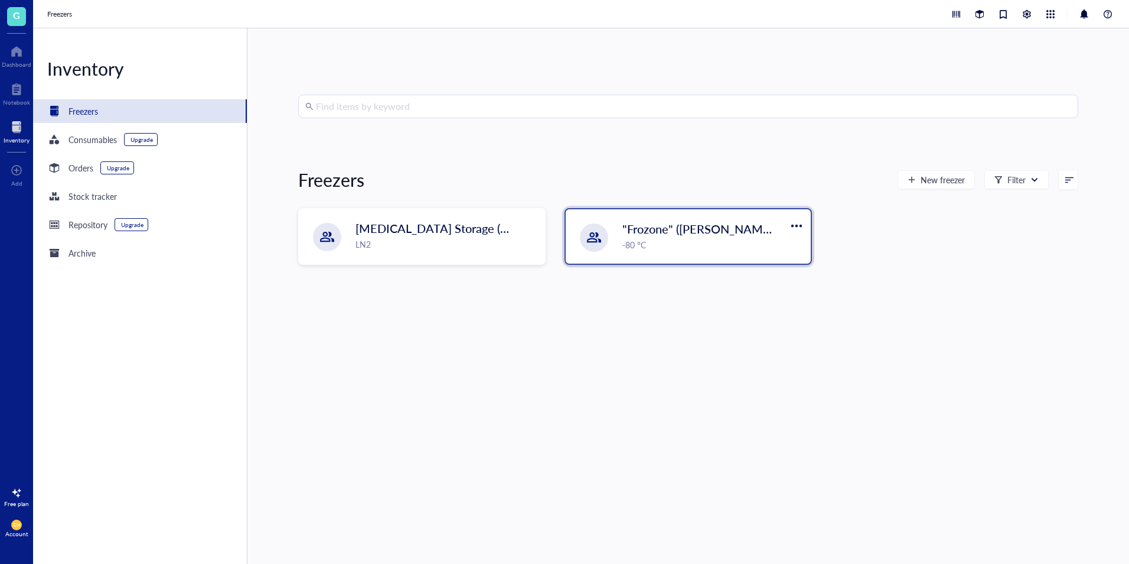
click at [710, 240] on div "-80 °C" at bounding box center [713, 244] width 181 height 13
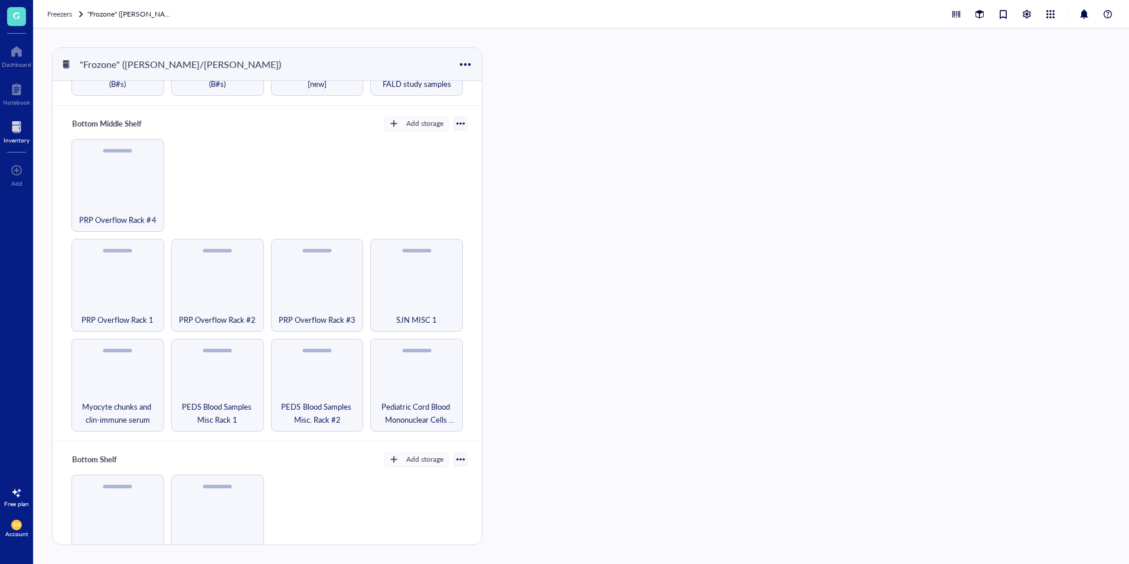
scroll to position [473, 0]
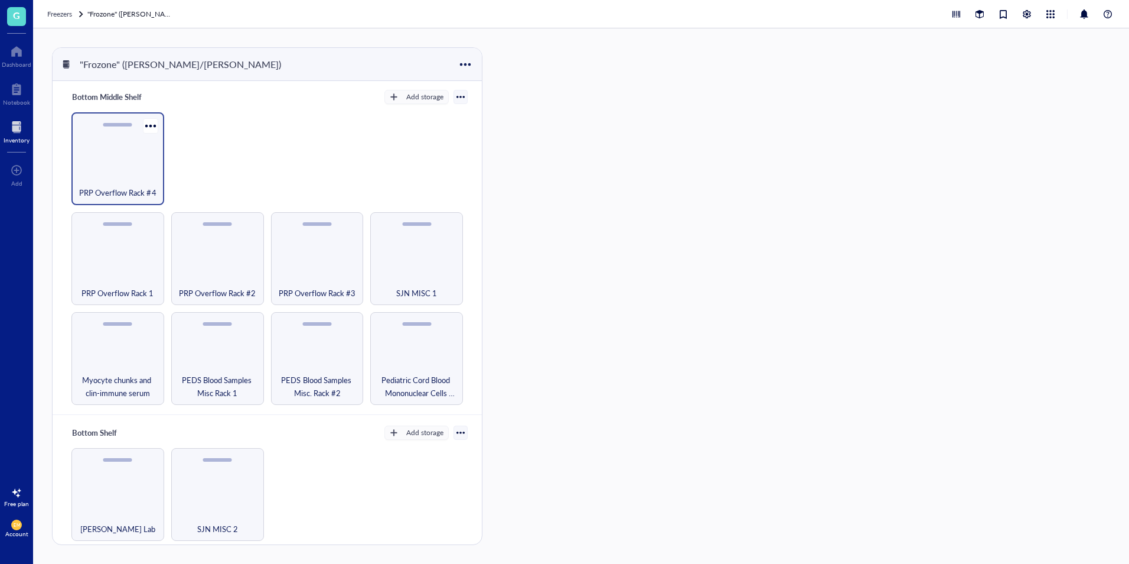
click at [97, 166] on div "PRP Overflow Rack #4" at bounding box center [117, 158] width 93 height 93
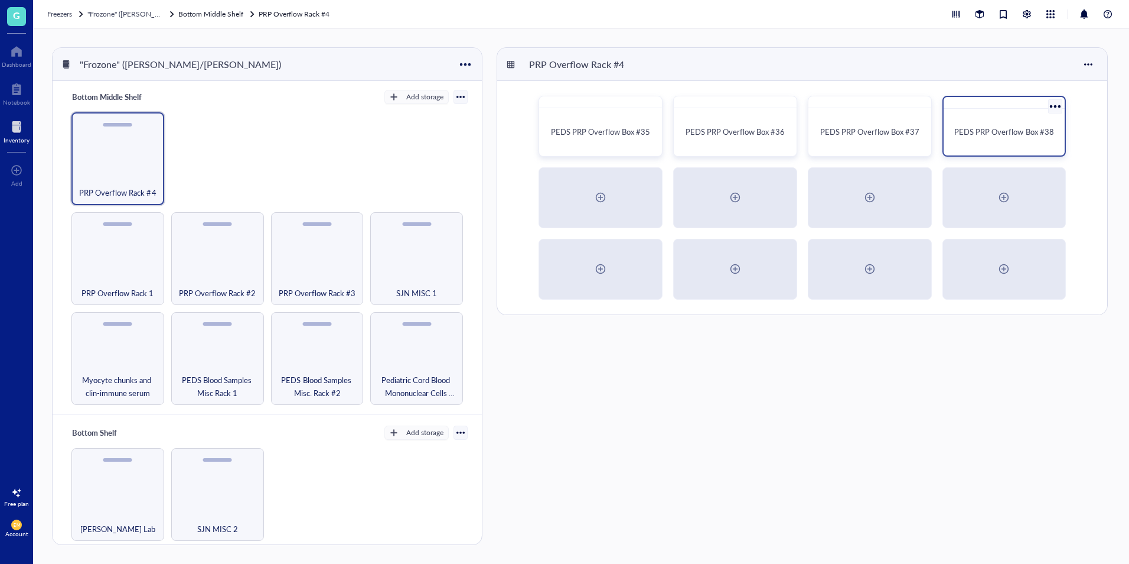
click at [1014, 154] on div "PEDS PRP Overflow Box #38" at bounding box center [1005, 126] width 124 height 61
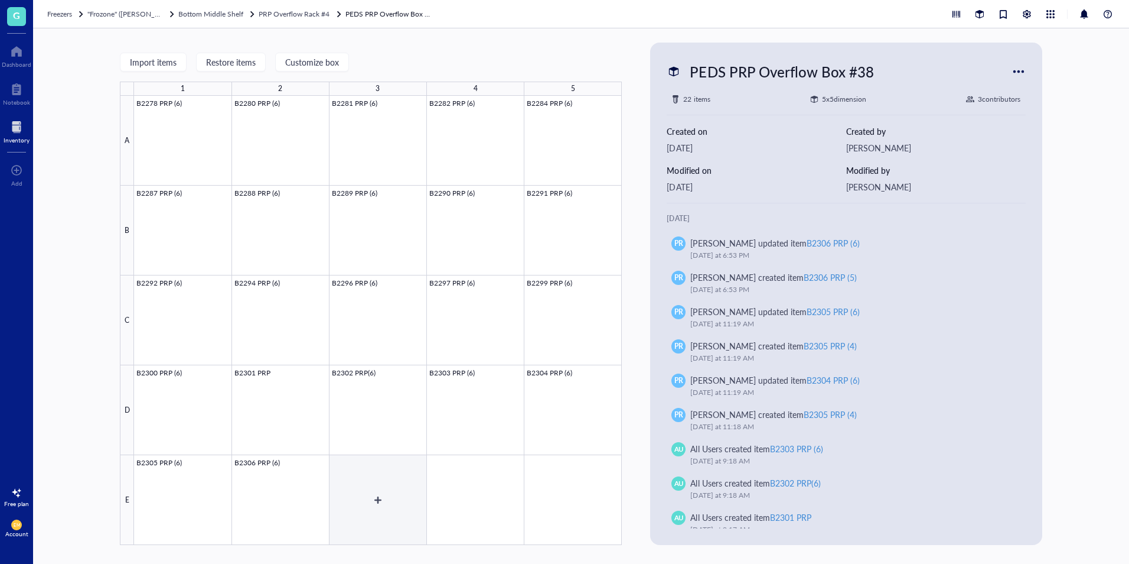
click at [373, 494] on div at bounding box center [378, 320] width 488 height 449
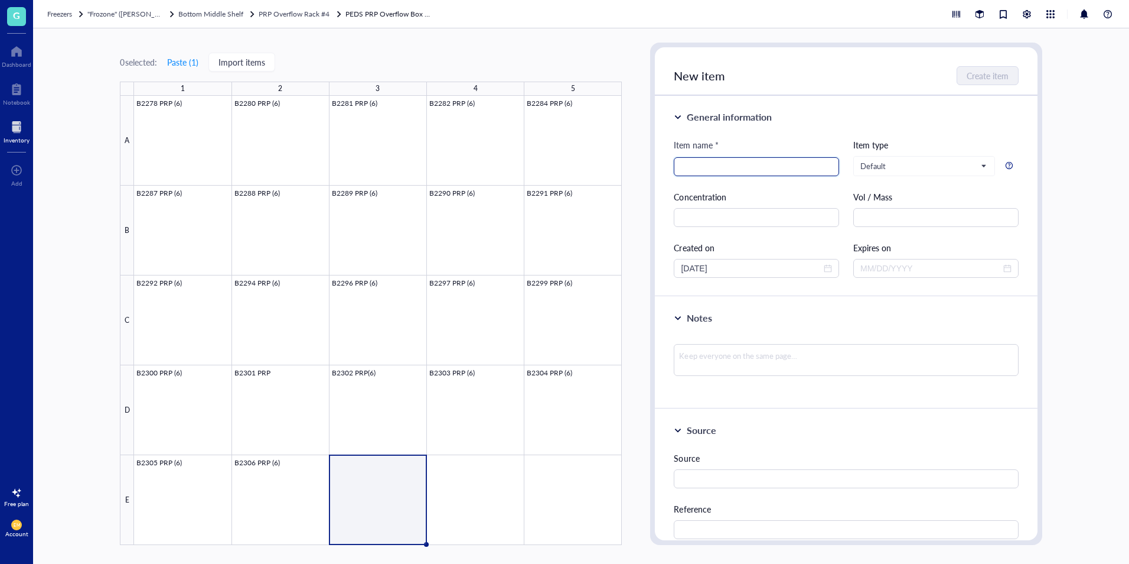
click at [811, 164] on input "search" at bounding box center [756, 167] width 151 height 18
type input "B2308 PRP (6)"
click at [807, 131] on div "General information Item name * B2308 PRP (6) B2308 PRP (6) Item type Default C…" at bounding box center [846, 196] width 382 height 201
click at [768, 170] on input "B2308 PRP (6)" at bounding box center [756, 167] width 151 height 18
click at [991, 71] on span "Create item" at bounding box center [989, 75] width 42 height 9
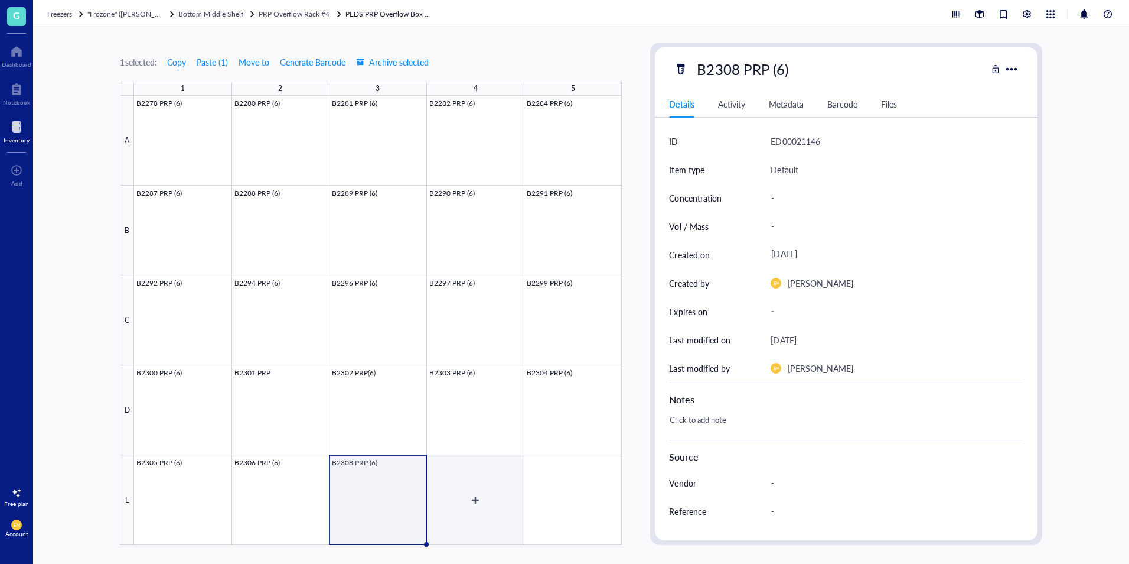
click at [470, 480] on div at bounding box center [378, 320] width 488 height 449
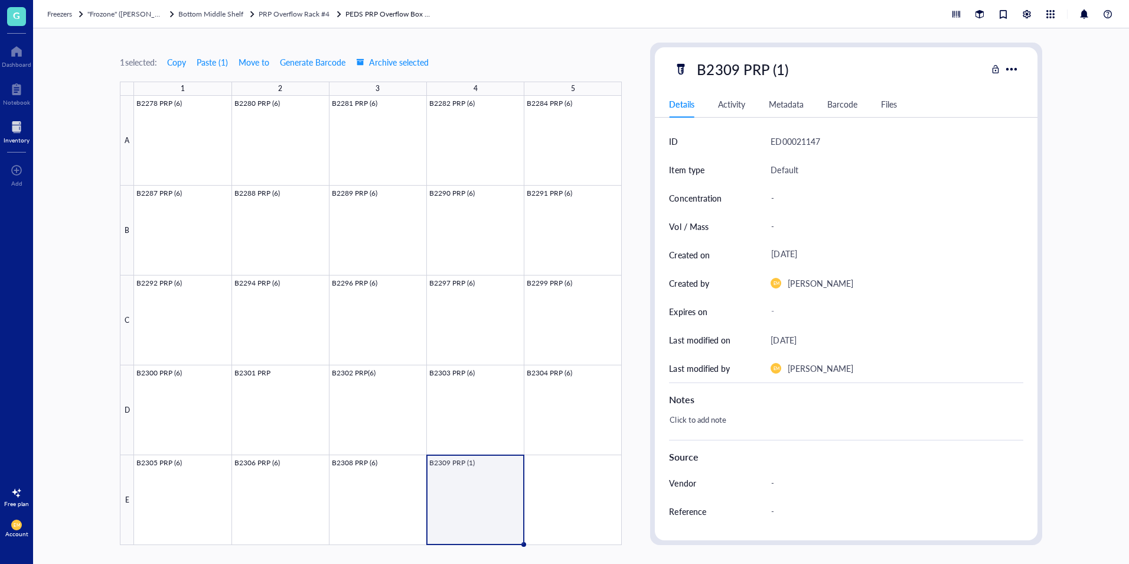
click at [483, 518] on div at bounding box center [378, 320] width 488 height 449
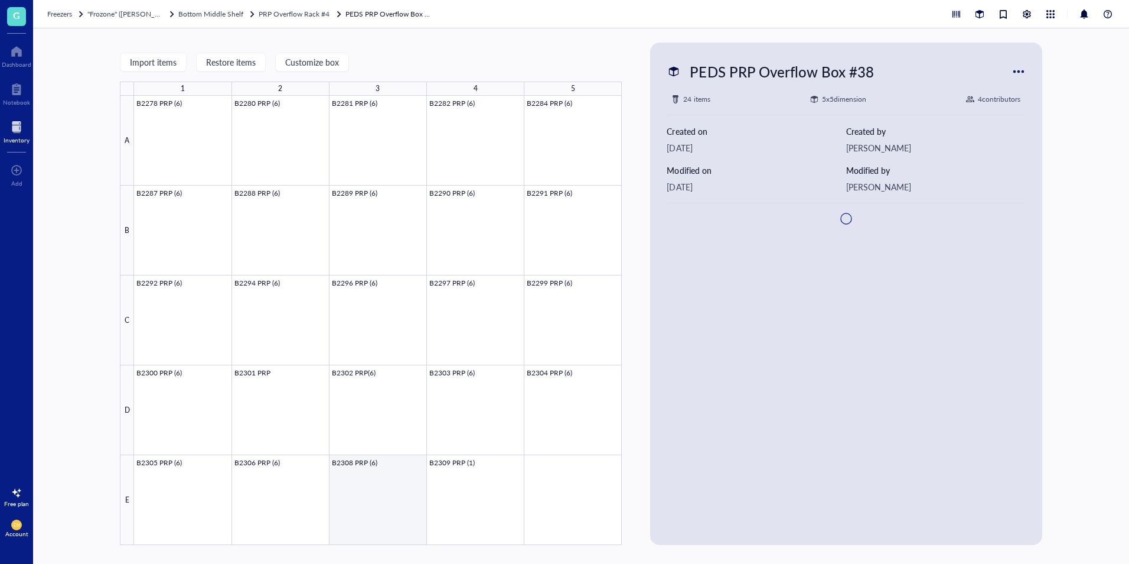
click at [468, 496] on div at bounding box center [378, 320] width 488 height 449
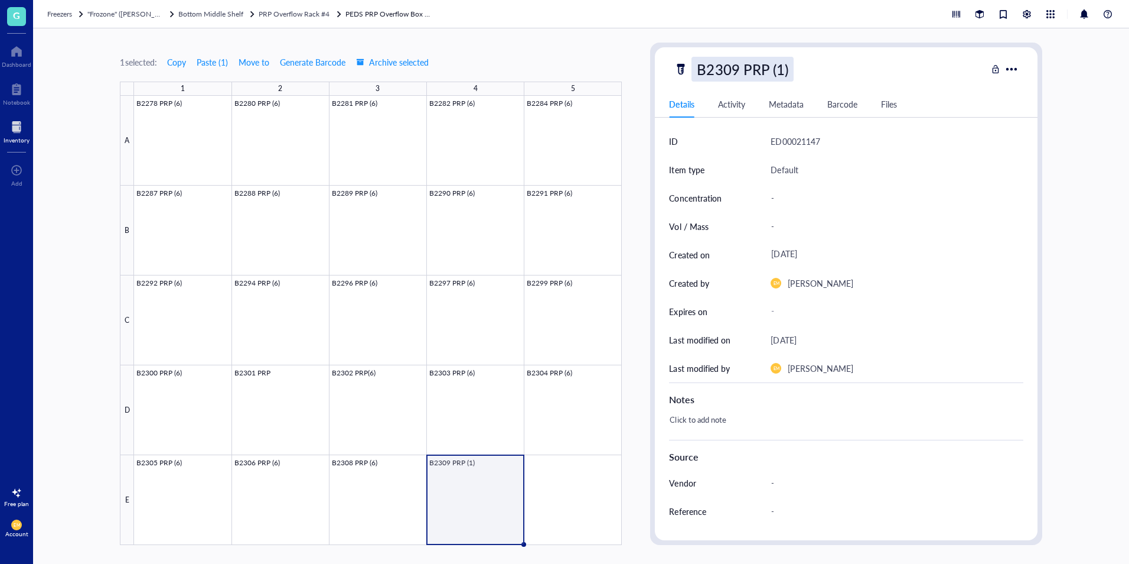
click at [783, 70] on div "B2309 PRP (1)" at bounding box center [743, 69] width 102 height 25
click at [783, 70] on input "B2309 PRP (1)" at bounding box center [754, 69] width 124 height 24
click at [783, 69] on input "B2309 PRP (1)" at bounding box center [754, 69] width 124 height 24
type input "B2309 PRP (6)"
click at [645, 37] on div "1 selected: Copy Paste ( 1 ) Move to Generate Barcode Archive selected 1 2 3 4 …" at bounding box center [581, 295] width 1096 height 535
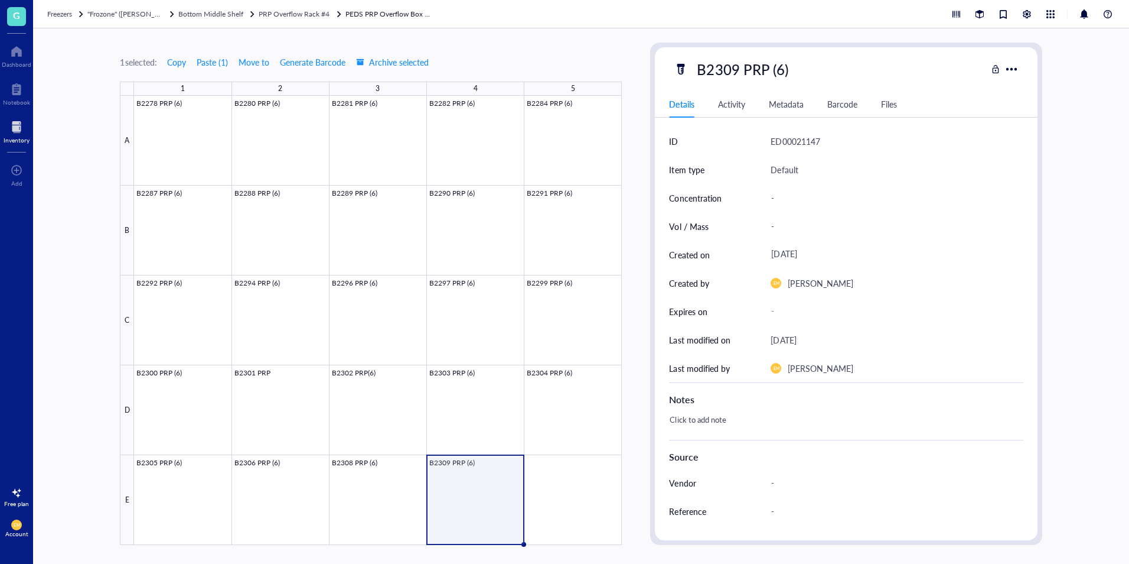
click at [647, 403] on div "1 selected: Copy Paste ( 1 ) Move to Generate Barcode Archive selected 1 2 3 4 …" at bounding box center [581, 295] width 1096 height 535
click at [19, 142] on div "Inventory" at bounding box center [17, 139] width 26 height 7
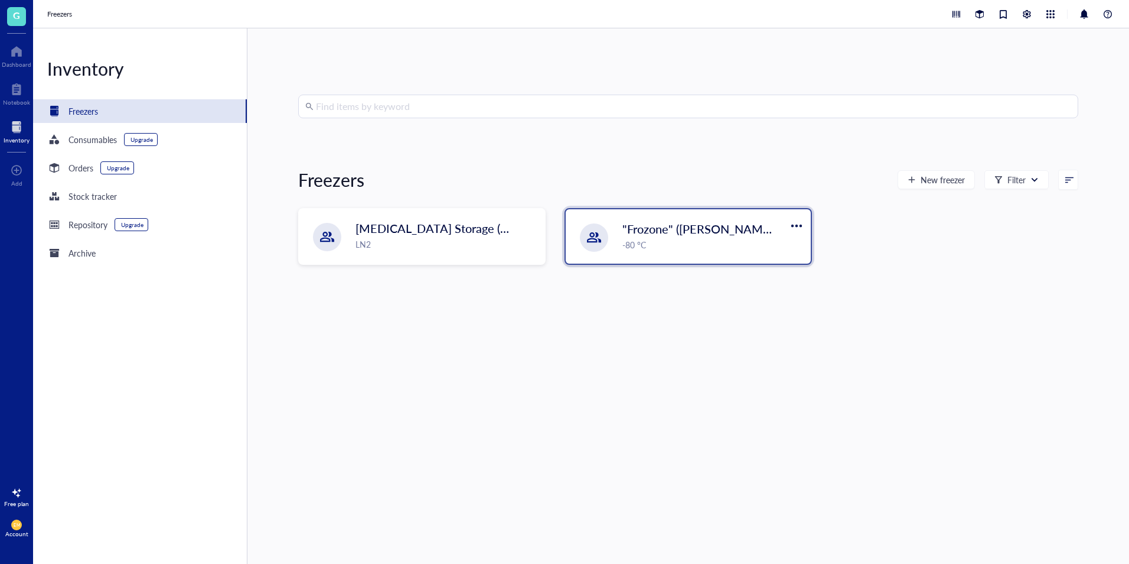
click at [645, 221] on span ""Frozone" ([PERSON_NAME]/[PERSON_NAME])" at bounding box center [750, 228] width 254 height 17
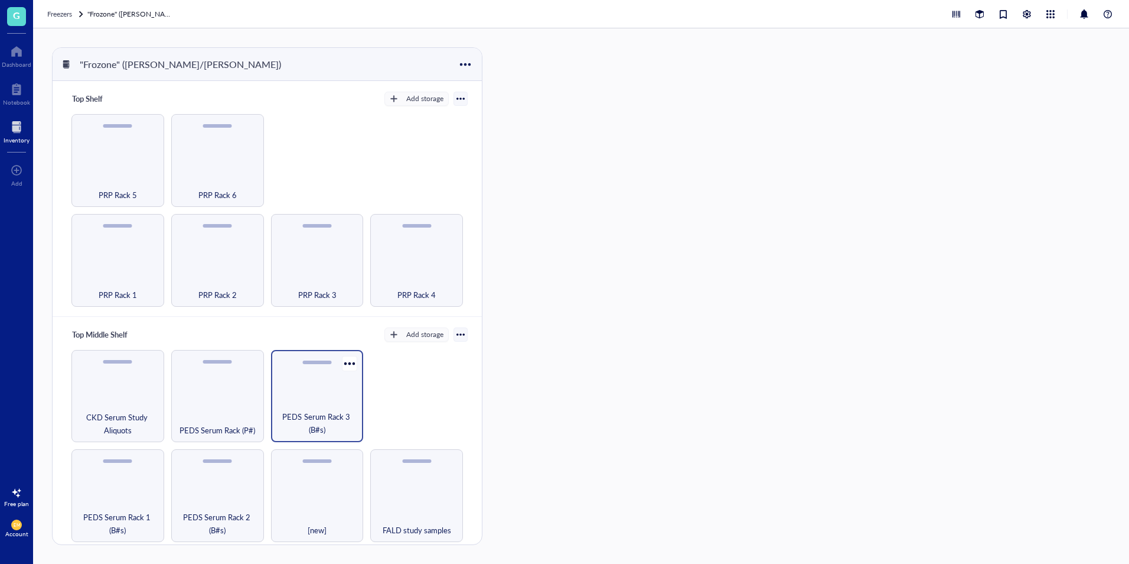
click at [297, 387] on div "PEDS Serum Rack 3 (B#s)" at bounding box center [317, 396] width 93 height 93
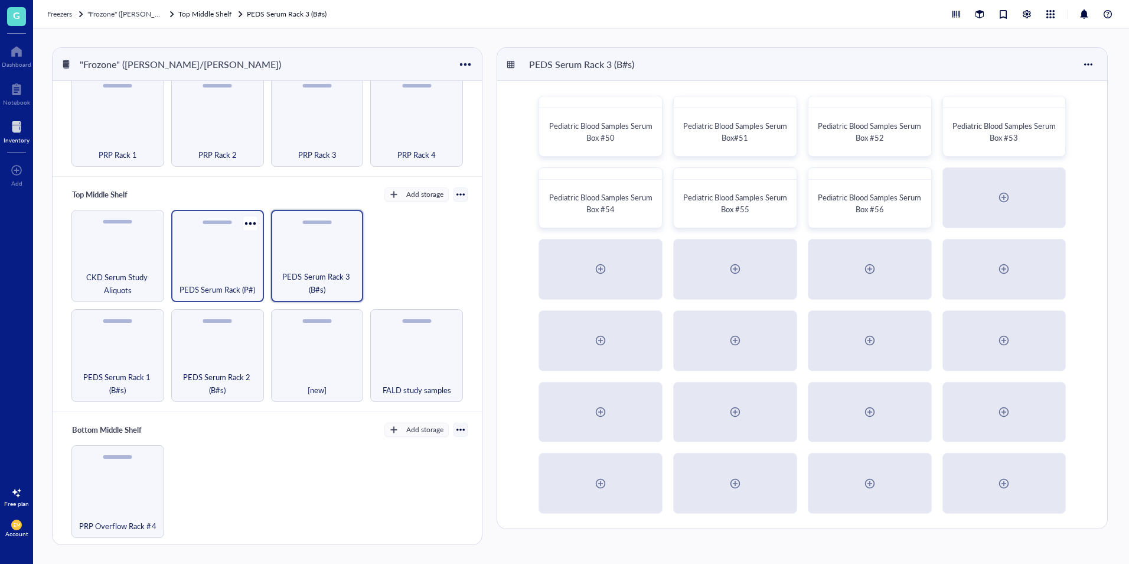
scroll to position [177, 0]
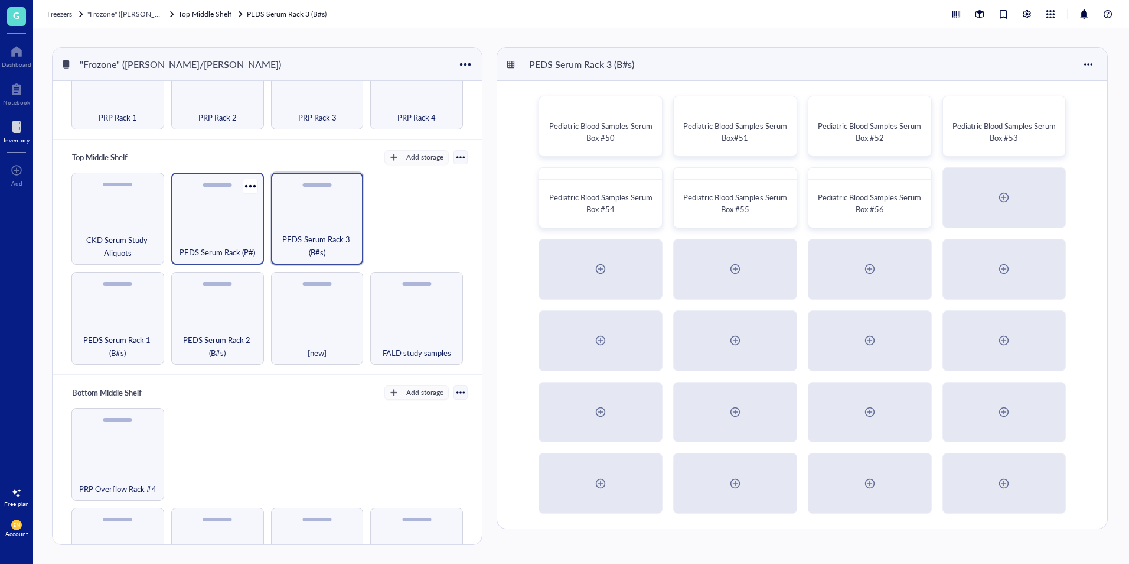
click at [243, 218] on div "PEDS Serum Rack (P#)" at bounding box center [217, 218] width 93 height 93
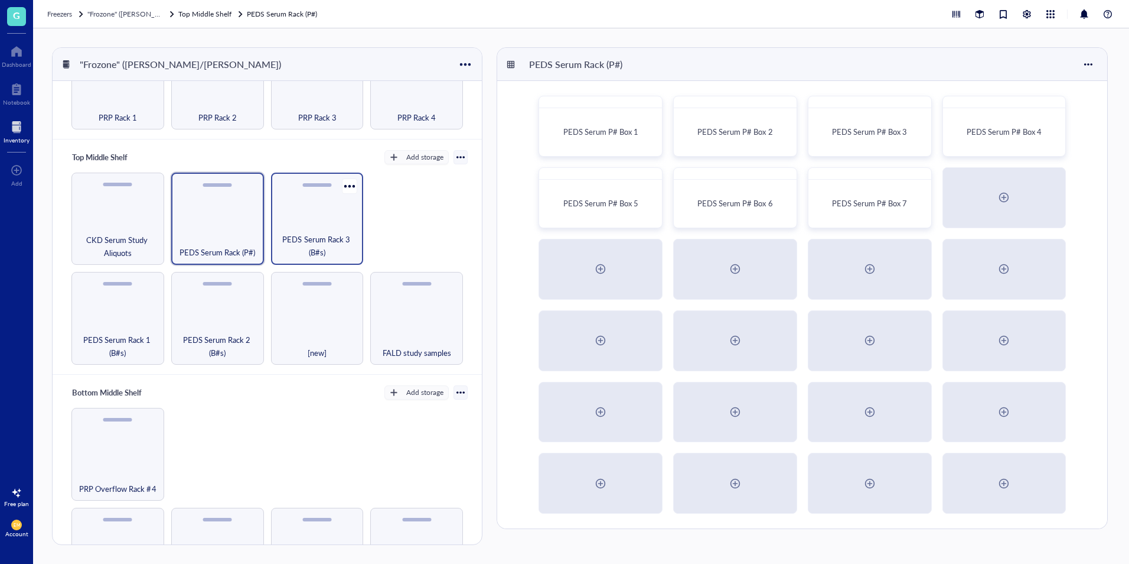
click at [325, 216] on div "PEDS Serum Rack 3 (B#s)" at bounding box center [317, 218] width 93 height 93
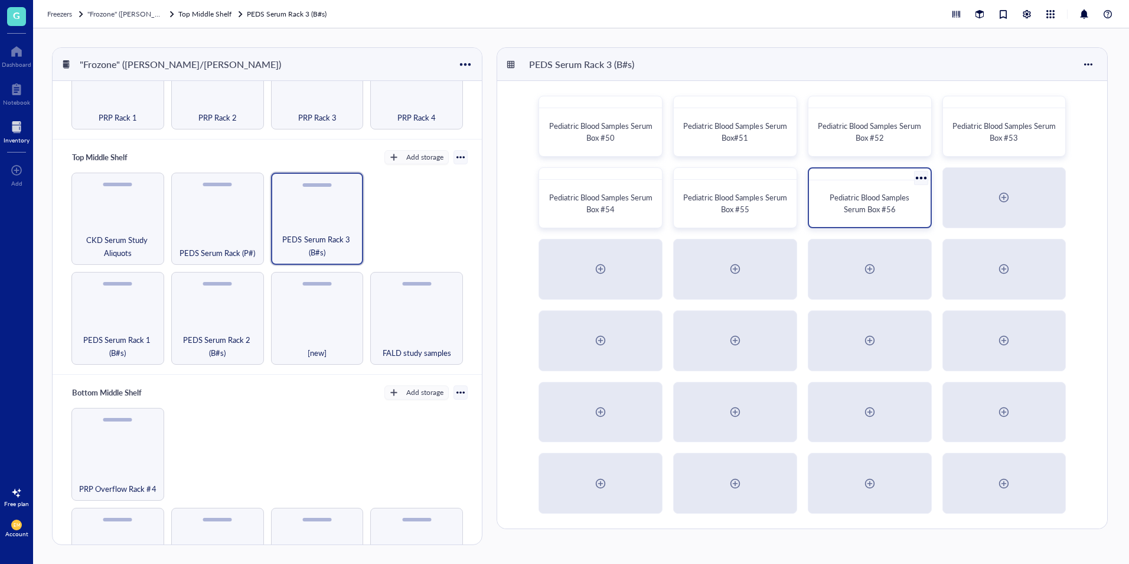
click at [900, 190] on div "Pediatric Blood Samples Serum Box #56" at bounding box center [870, 203] width 112 height 37
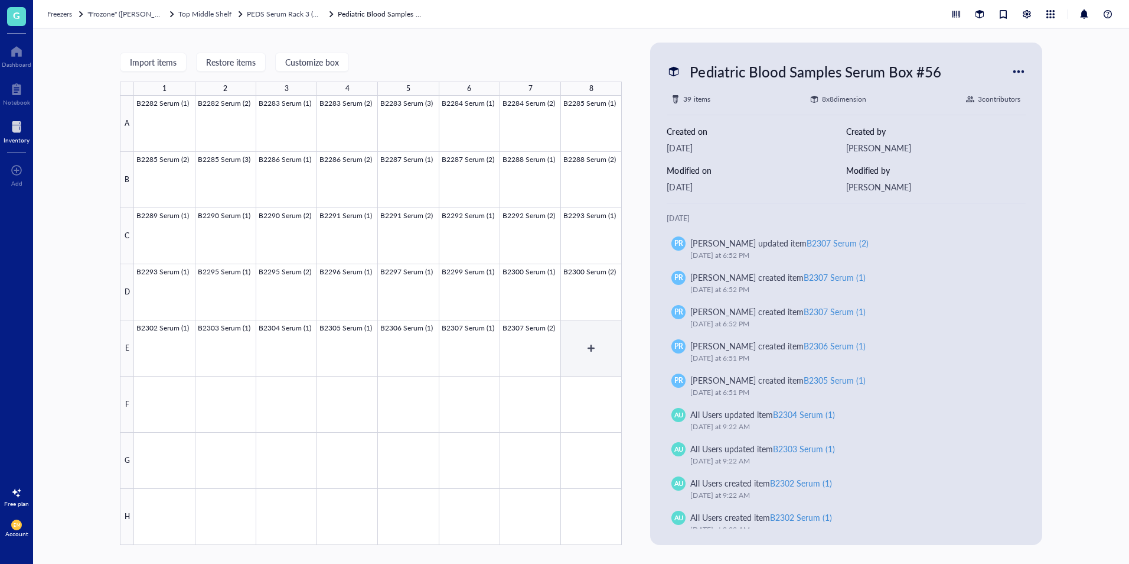
click at [584, 355] on div at bounding box center [378, 320] width 488 height 449
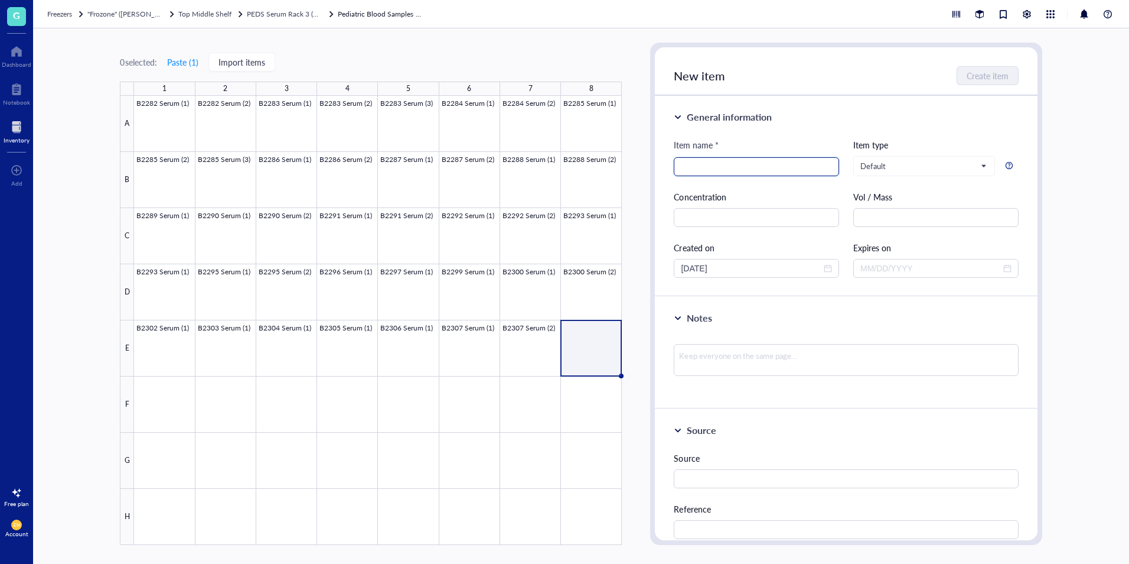
click at [735, 167] on input "search" at bounding box center [756, 167] width 151 height 18
paste input "B2308 PRP (6)"
click at [731, 169] on input "B2308 PRP (6)" at bounding box center [756, 167] width 151 height 18
type input "B2308 Serum (1)"
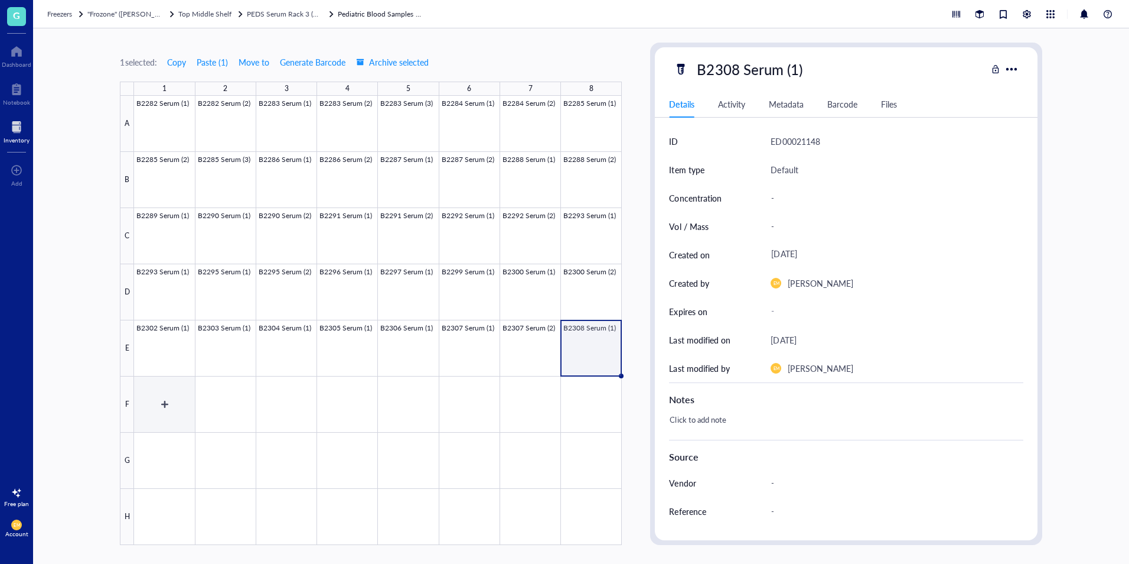
click at [165, 400] on div at bounding box center [378, 320] width 488 height 449
click at [578, 349] on div at bounding box center [378, 320] width 488 height 449
click at [132, 408] on div "F" at bounding box center [127, 404] width 14 height 56
click at [145, 408] on div at bounding box center [378, 320] width 488 height 449
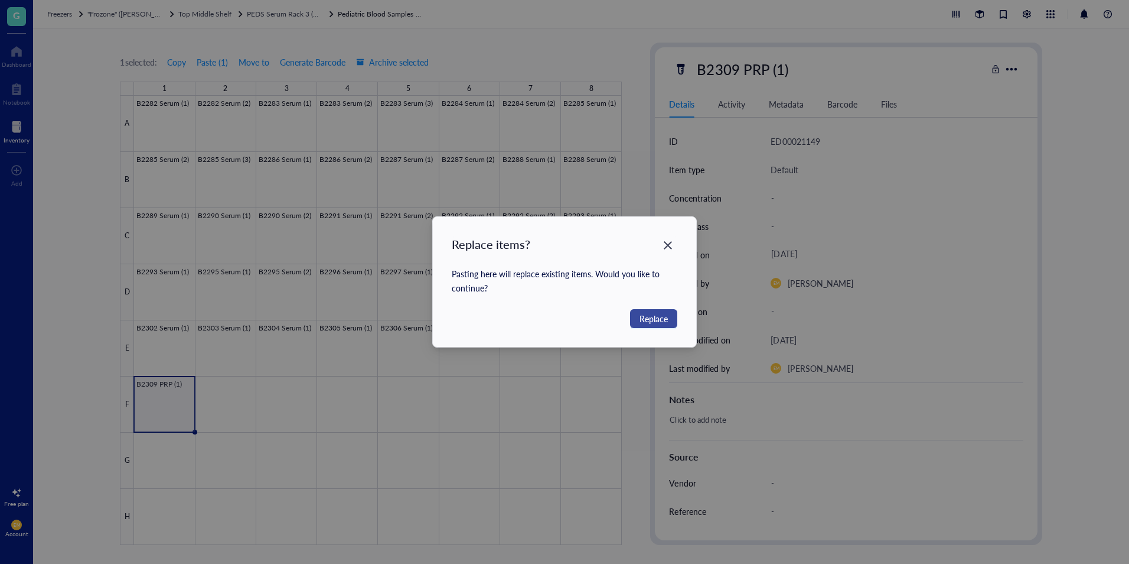
click at [642, 323] on span "Replace" at bounding box center [654, 318] width 28 height 13
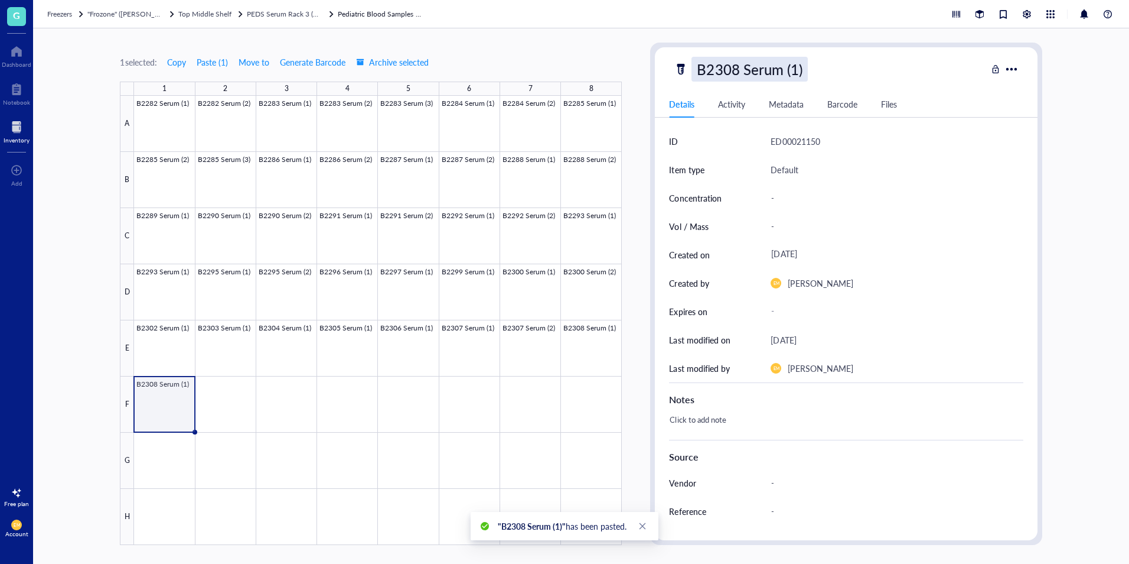
click at [796, 70] on div "B2308 Serum (1)" at bounding box center [750, 69] width 116 height 25
click at [796, 70] on input "B2308 Serum (1)" at bounding box center [762, 69] width 141 height 24
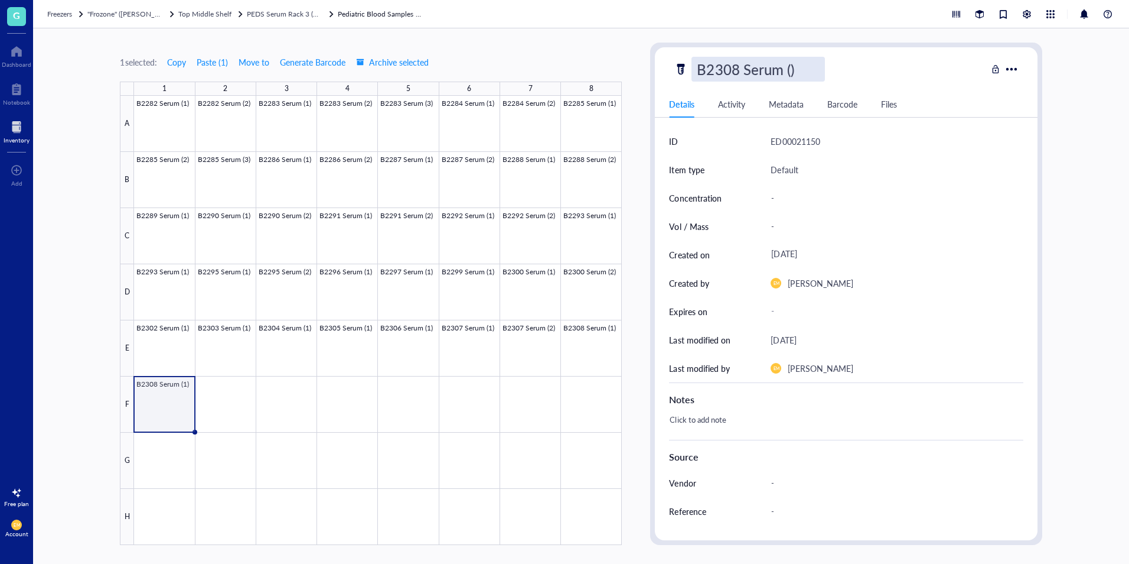
type input "B2308 Serum (2)"
click at [220, 399] on div at bounding box center [378, 320] width 488 height 449
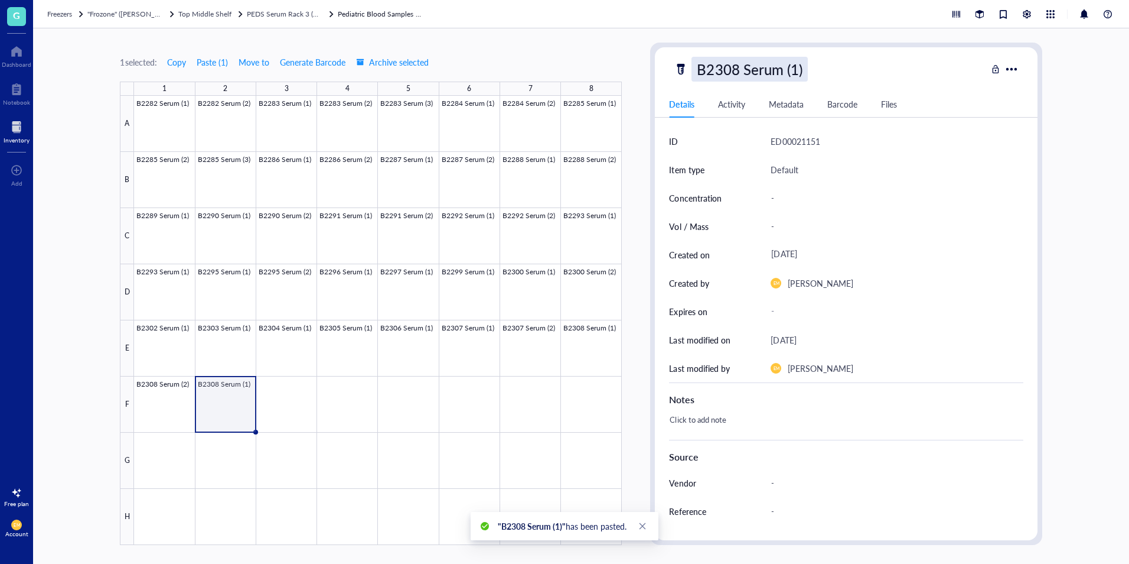
click at [736, 71] on div "B2308 Serum (1)" at bounding box center [750, 69] width 116 height 25
click at [737, 70] on input "B2308 Serum (1)" at bounding box center [762, 69] width 141 height 24
type input "B2309 Serum (1)"
click at [282, 403] on div at bounding box center [378, 320] width 488 height 449
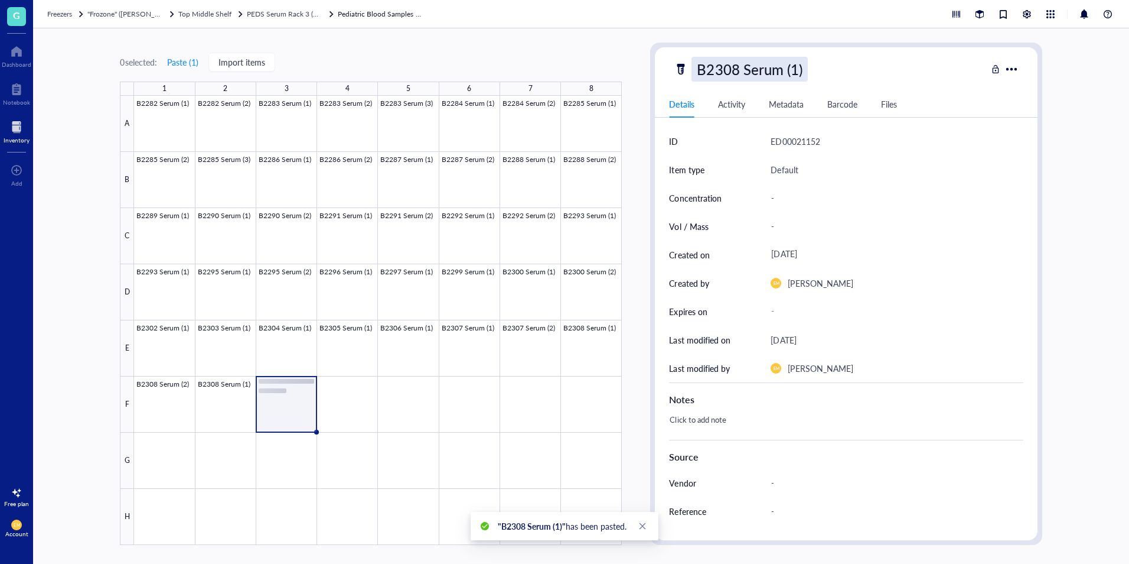
click at [797, 70] on div "B2308 Serum (1)" at bounding box center [750, 69] width 116 height 25
click at [797, 70] on input "B2308 Serum (1)" at bounding box center [762, 69] width 141 height 24
click at [240, 395] on div at bounding box center [378, 320] width 488 height 449
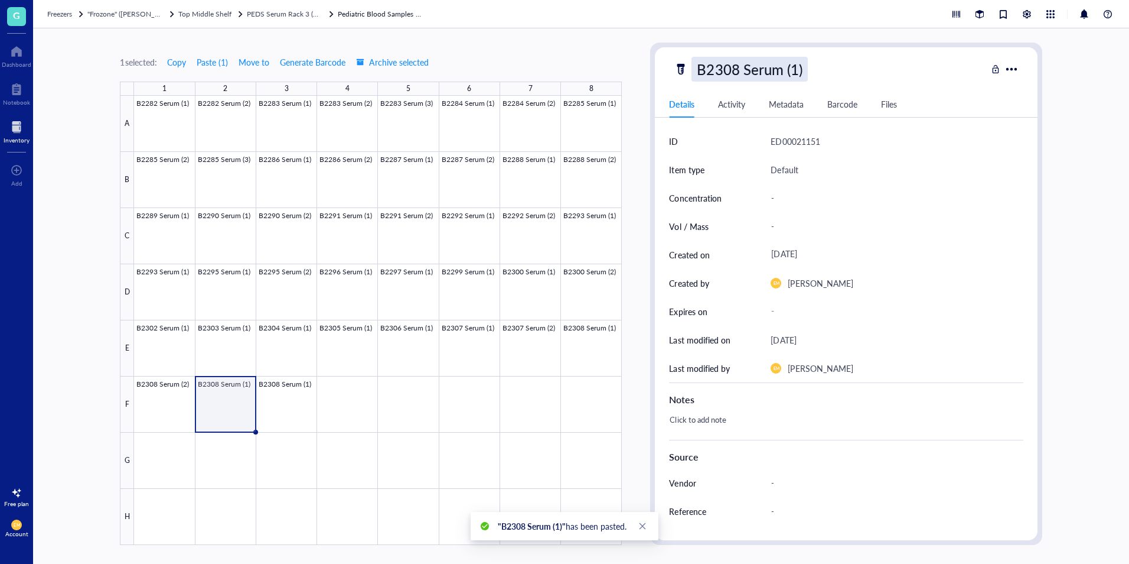
click at [743, 68] on div "B2308 Serum (1)" at bounding box center [750, 69] width 116 height 25
click at [741, 67] on input "B2308 Serum (1)" at bounding box center [762, 69] width 141 height 24
type input "B2309 Serum (1)"
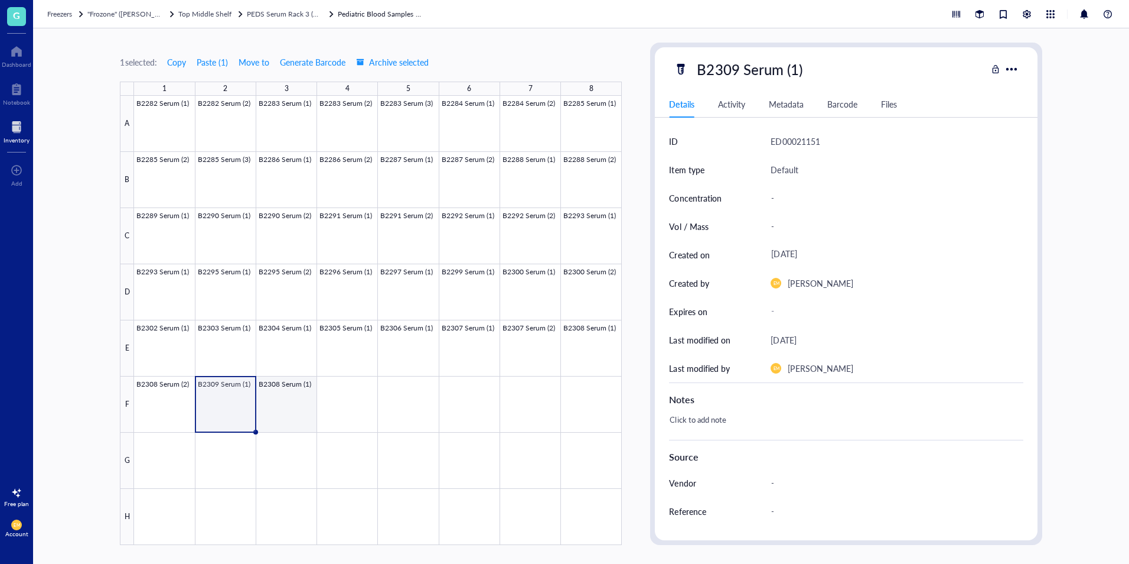
click at [275, 420] on div at bounding box center [378, 320] width 488 height 449
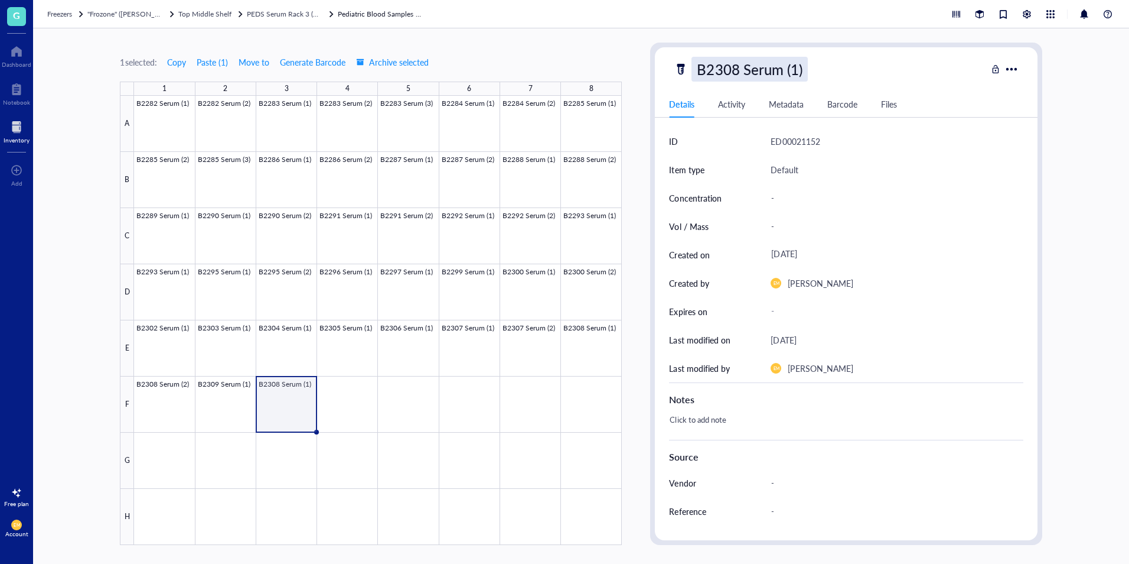
click at [737, 70] on div "B2308 Serum (1)" at bounding box center [750, 69] width 116 height 25
click at [737, 70] on input "B2308 Serum (1)" at bounding box center [762, 69] width 141 height 24
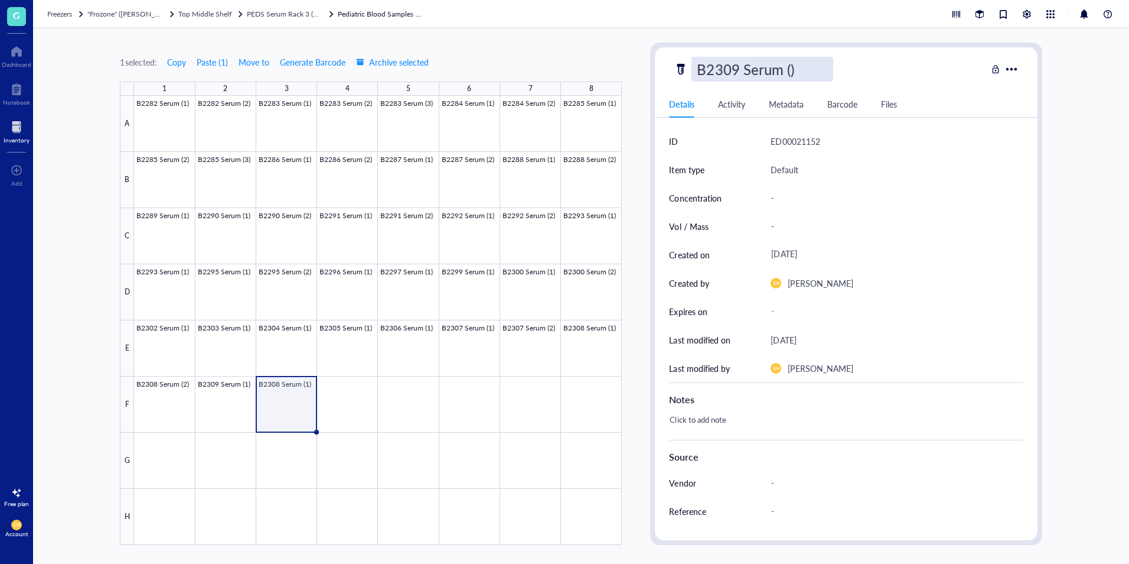
type input "B2309 Serum (2)"
click at [80, 342] on div "1 selected: Copy Paste ( 1 ) Move to Generate Barcode Archive selected 1 2 3 4 …" at bounding box center [581, 295] width 1096 height 535
click at [63, 184] on div "1 selected: Copy Paste ( 1 ) Move to Generate Barcode Archive selected 1 2 3 4 …" at bounding box center [581, 295] width 1096 height 535
click at [26, 130] on div at bounding box center [17, 127] width 26 height 19
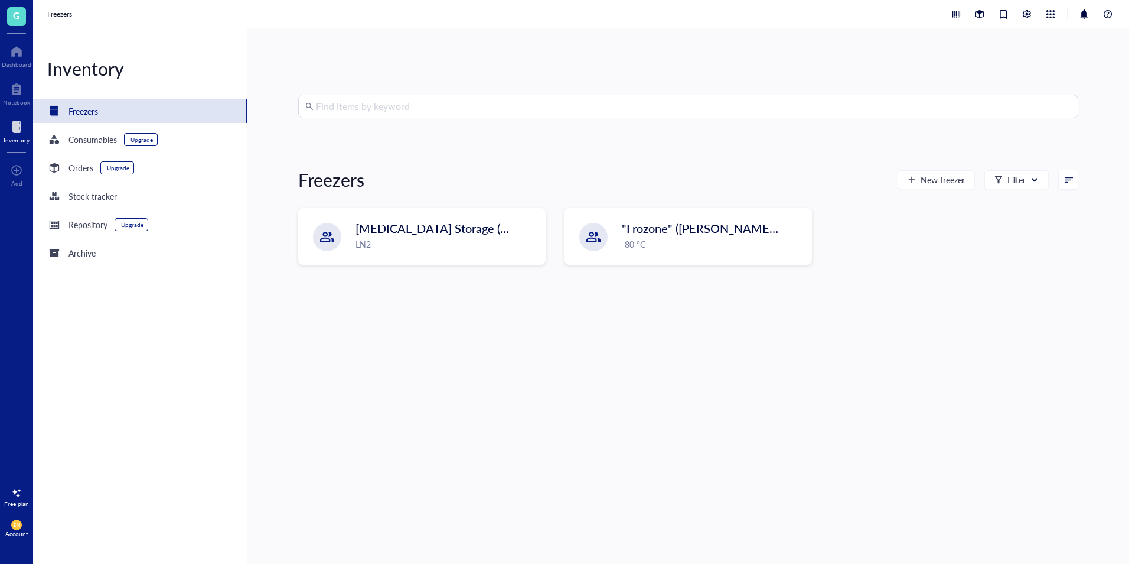
click at [622, 416] on div "Find items by keyword Freezers New freezer Filter [MEDICAL_DATA] Storage ([PERS…" at bounding box center [688, 296] width 780 height 403
